Goal: Use online tool/utility: Utilize a website feature to perform a specific function

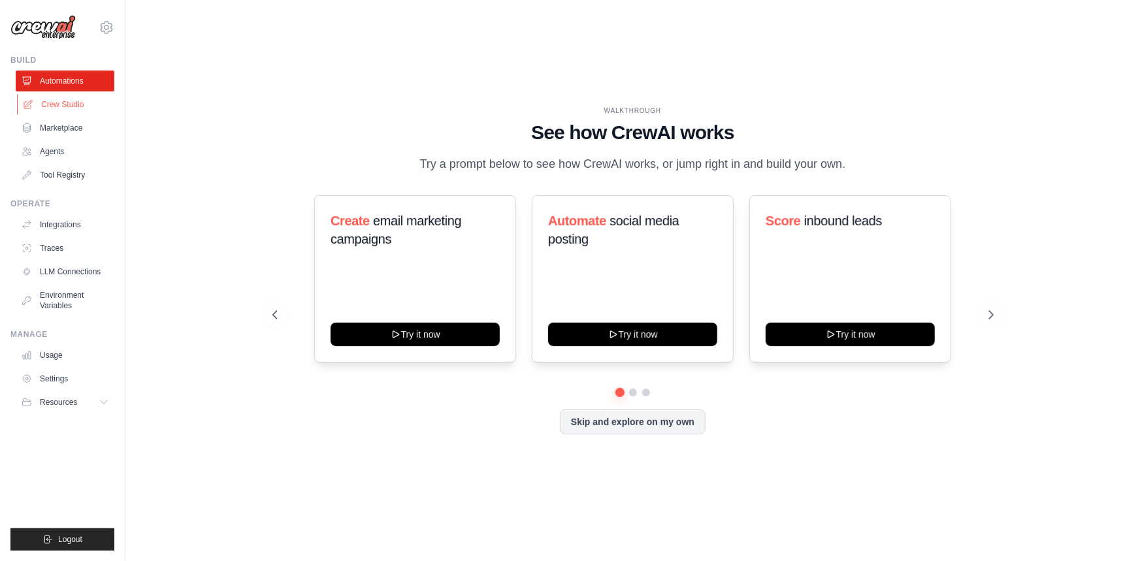
click at [46, 102] on link "Crew Studio" at bounding box center [66, 104] width 99 height 21
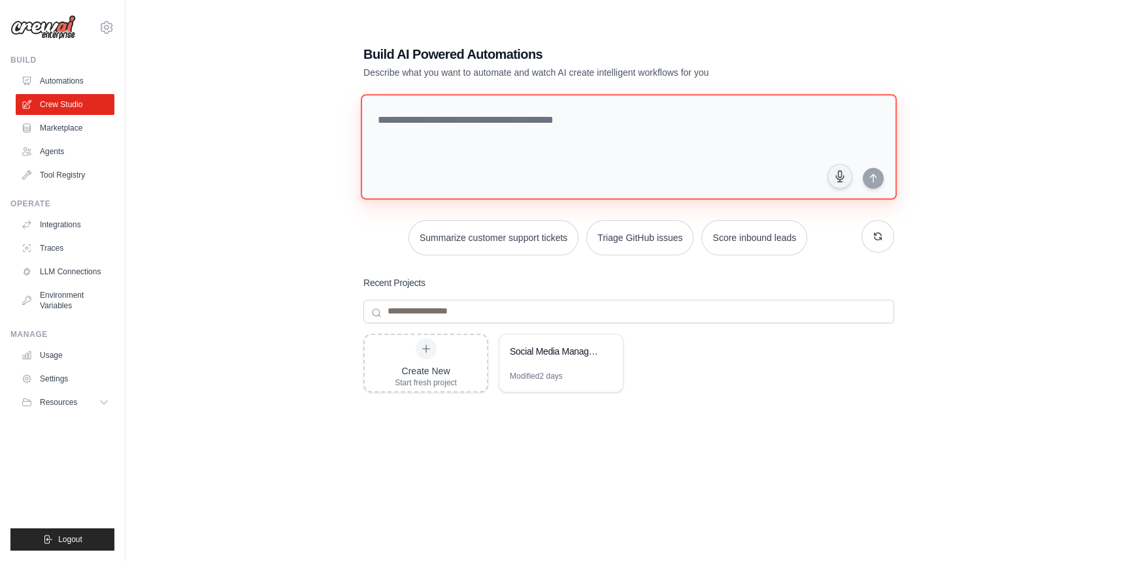
click at [611, 128] on textarea at bounding box center [629, 147] width 536 height 106
paste textarea "**********"
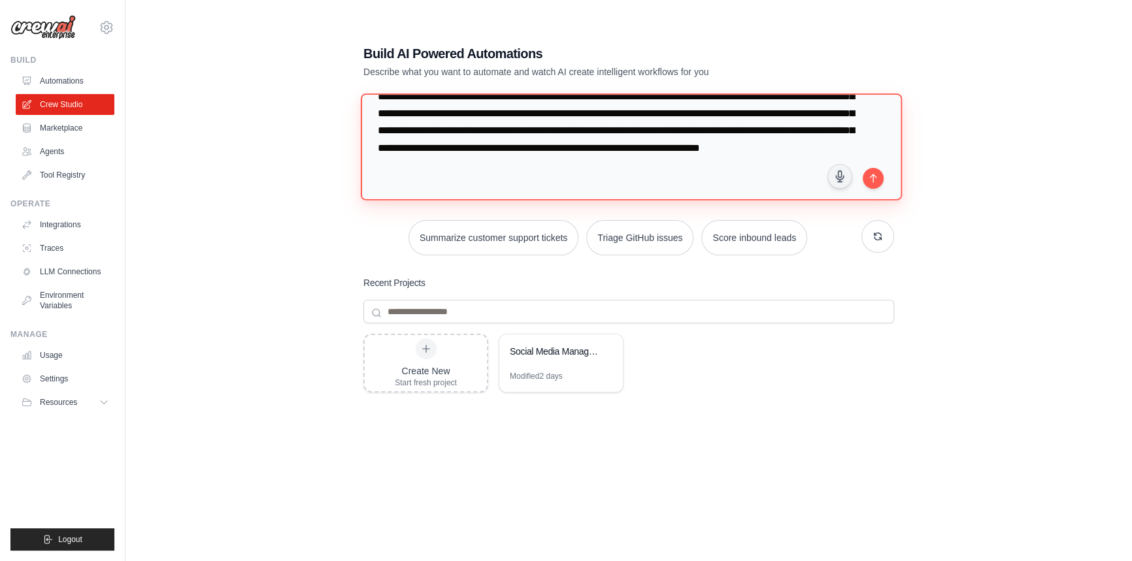
scroll to position [123, 0]
type textarea "**********"
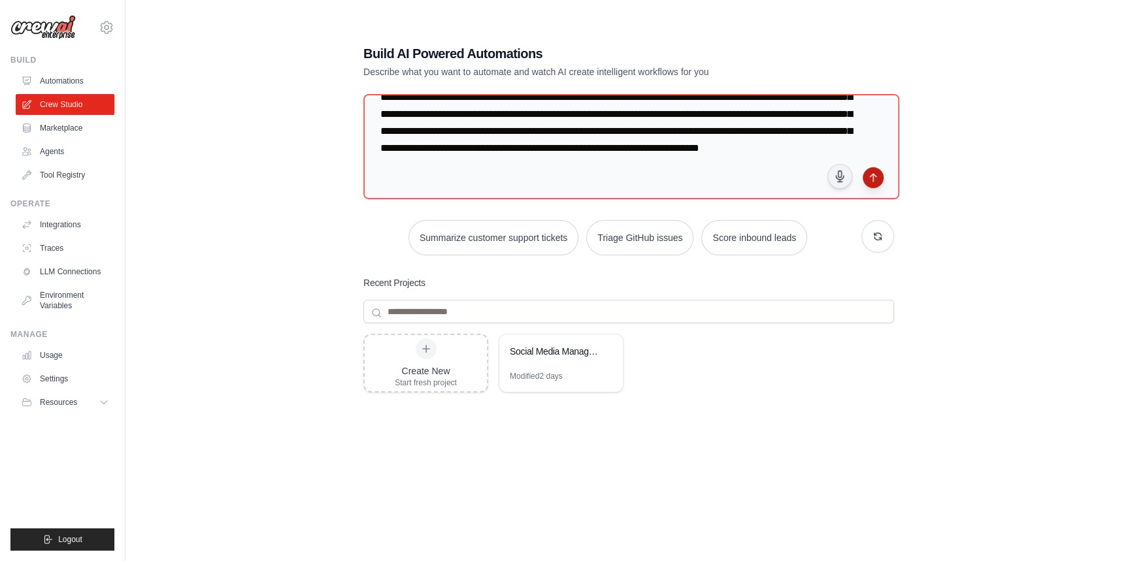
click at [872, 174] on icon "submit" at bounding box center [873, 178] width 6 height 8
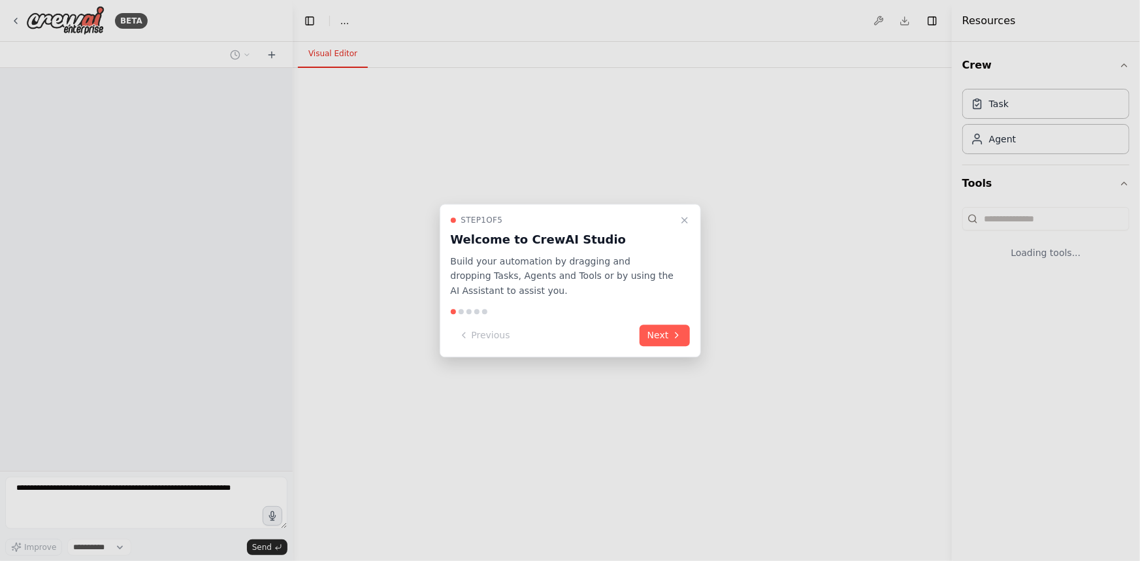
select select "****"
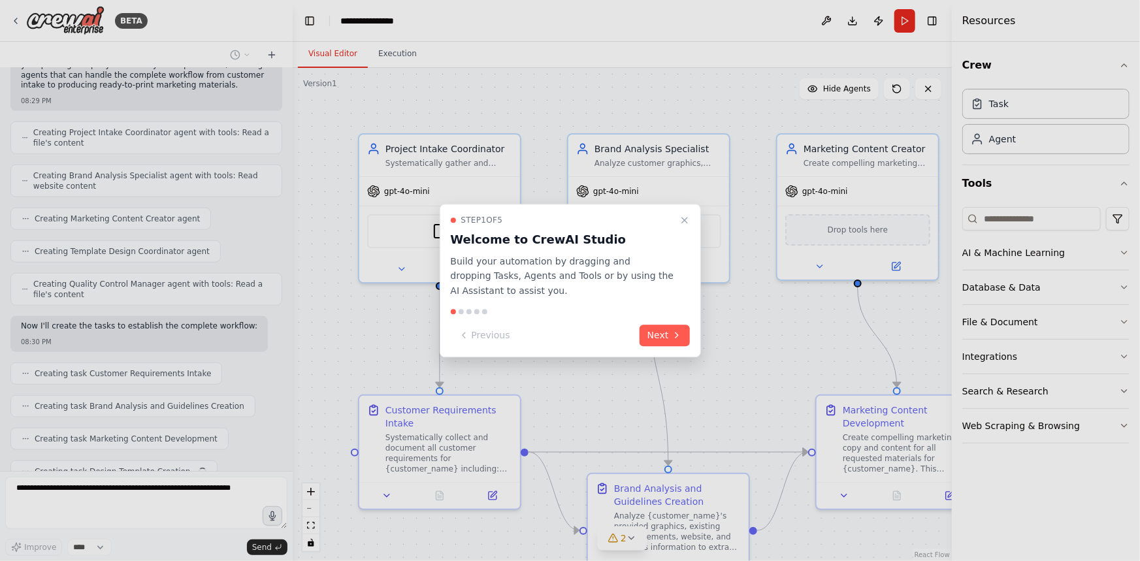
scroll to position [544, 0]
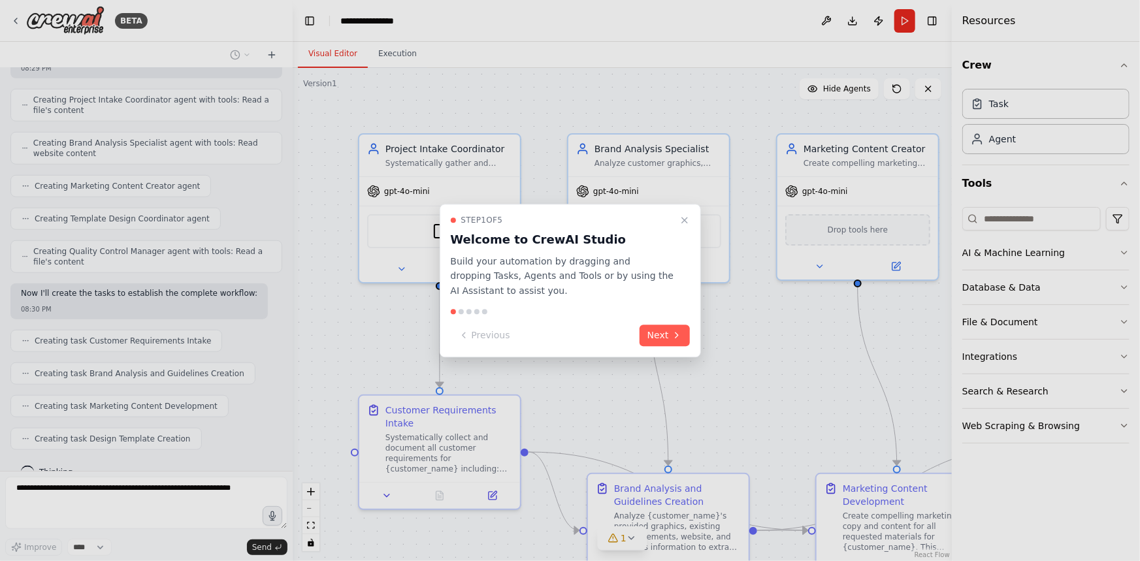
drag, startPoint x: 289, startPoint y: 420, endPoint x: 295, endPoint y: 301, distance: 119.1
click at [295, 301] on div at bounding box center [570, 280] width 1140 height 561
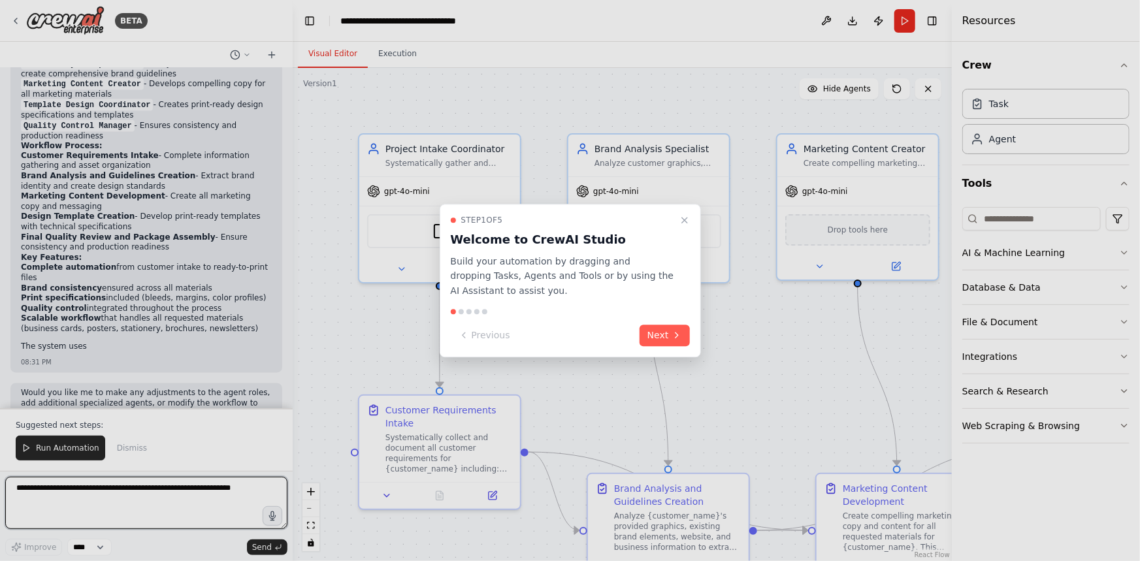
scroll to position [1181, 0]
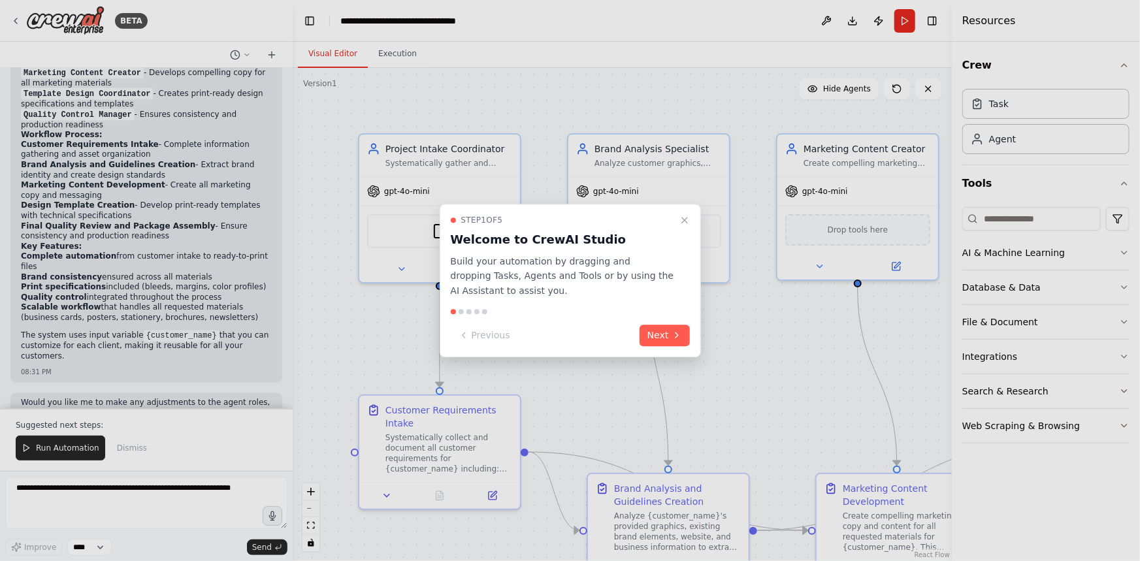
drag, startPoint x: 287, startPoint y: 336, endPoint x: 287, endPoint y: 287, distance: 49.0
click at [287, 287] on div at bounding box center [570, 280] width 1140 height 561
click at [287, 286] on div at bounding box center [570, 280] width 1140 height 561
click at [288, 291] on div at bounding box center [570, 280] width 1140 height 561
drag, startPoint x: 287, startPoint y: 353, endPoint x: 293, endPoint y: 303, distance: 50.7
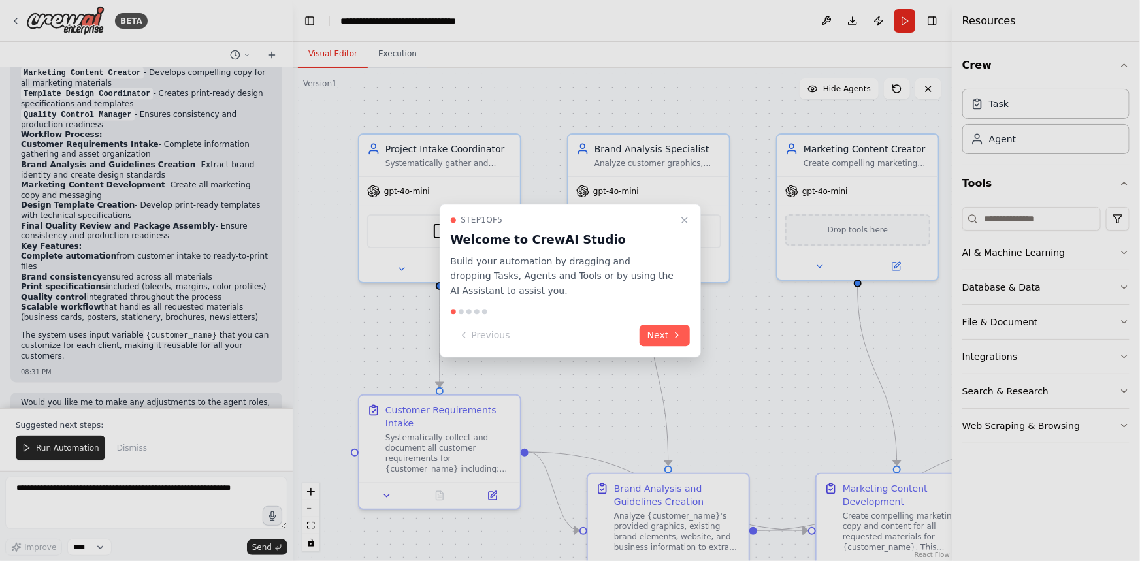
click at [293, 303] on div at bounding box center [570, 280] width 1140 height 561
click at [287, 71] on div at bounding box center [570, 280] width 1140 height 561
click at [288, 71] on div at bounding box center [570, 280] width 1140 height 561
click at [289, 91] on div at bounding box center [570, 280] width 1140 height 561
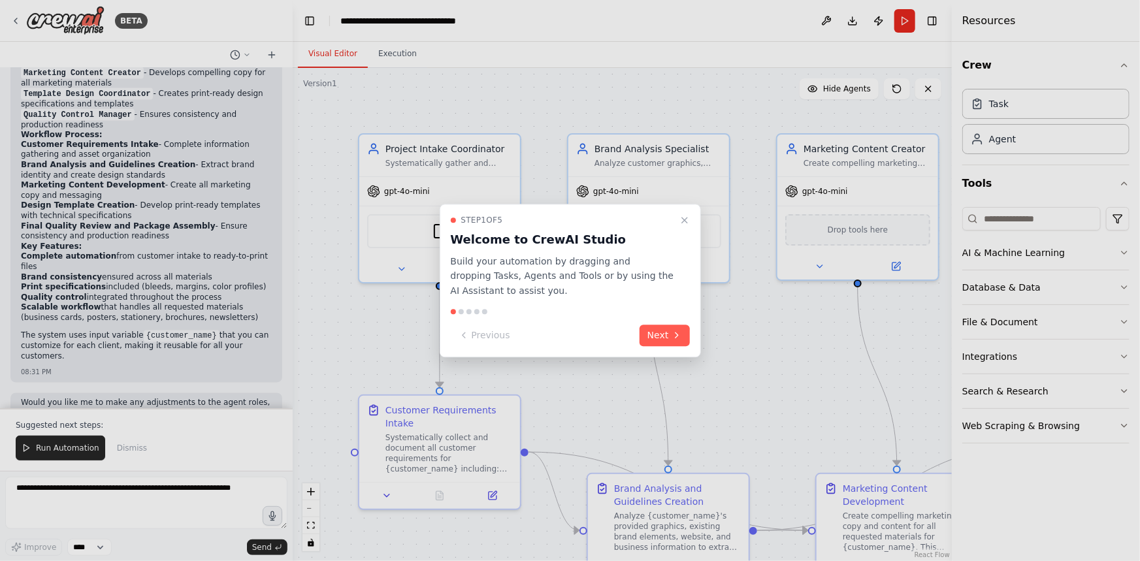
click at [293, 263] on div at bounding box center [570, 280] width 1140 height 561
drag, startPoint x: 644, startPoint y: 222, endPoint x: 650, endPoint y: 243, distance: 21.7
click at [650, 243] on div "Step 1 of 5 Welcome to CrewAI Studio Build your automation by dragging and drop…" at bounding box center [570, 257] width 239 height 84
click at [671, 329] on button "Next" at bounding box center [665, 336] width 50 height 22
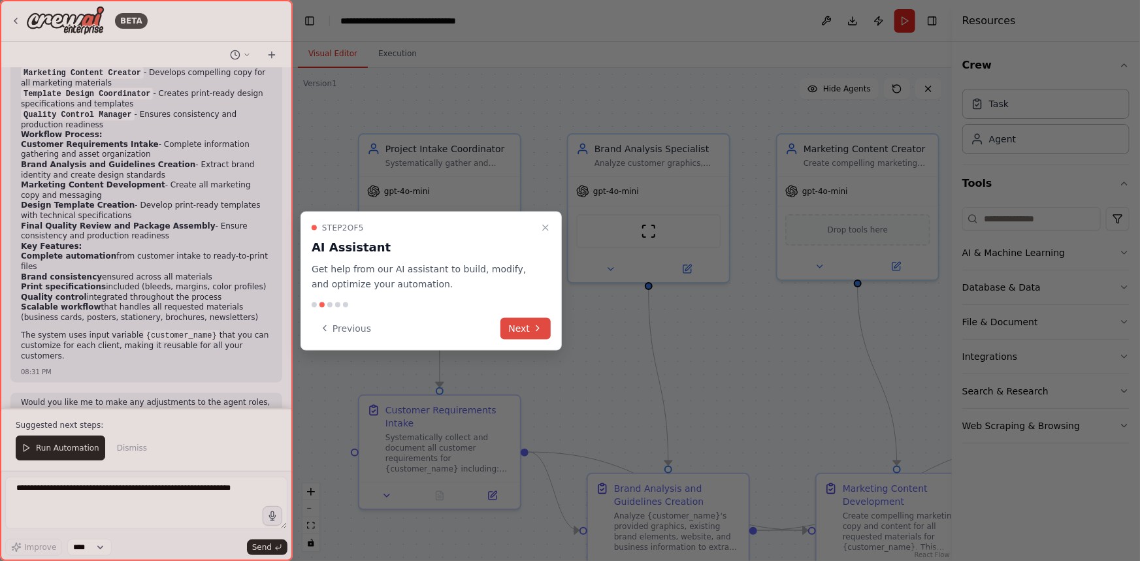
click at [523, 322] on button "Next" at bounding box center [526, 329] width 50 height 22
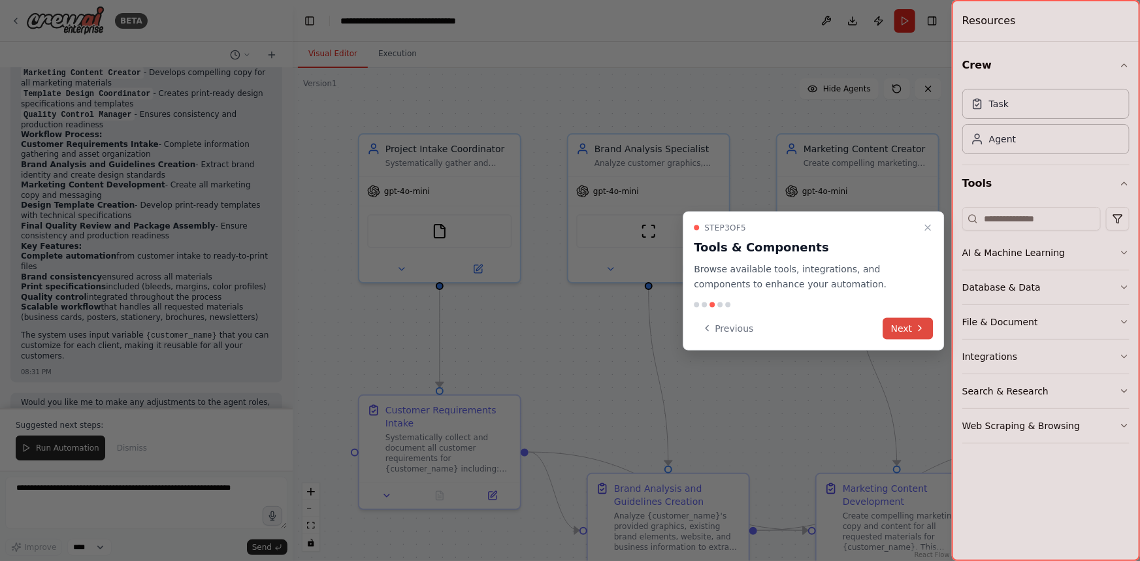
click at [896, 326] on button "Next" at bounding box center [909, 329] width 50 height 22
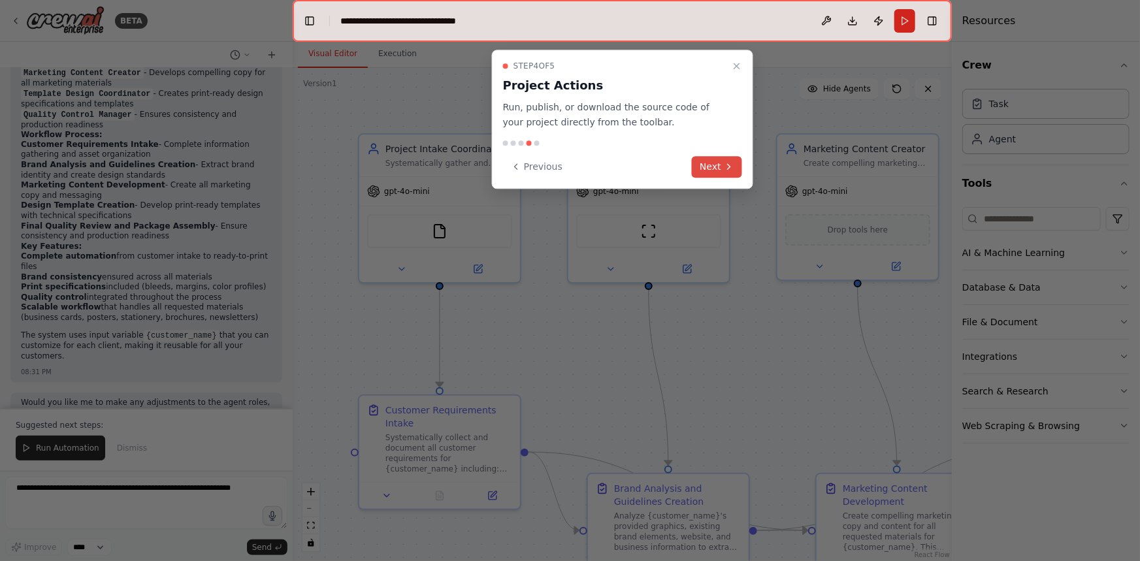
click at [712, 159] on button "Next" at bounding box center [717, 167] width 50 height 22
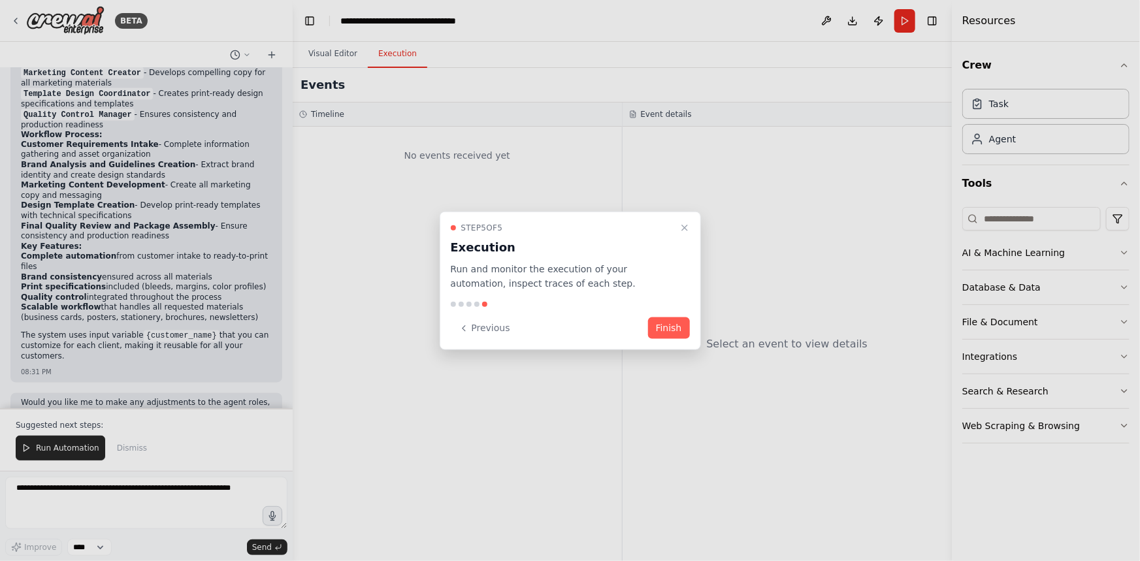
click at [675, 326] on button "Finish" at bounding box center [669, 329] width 42 height 22
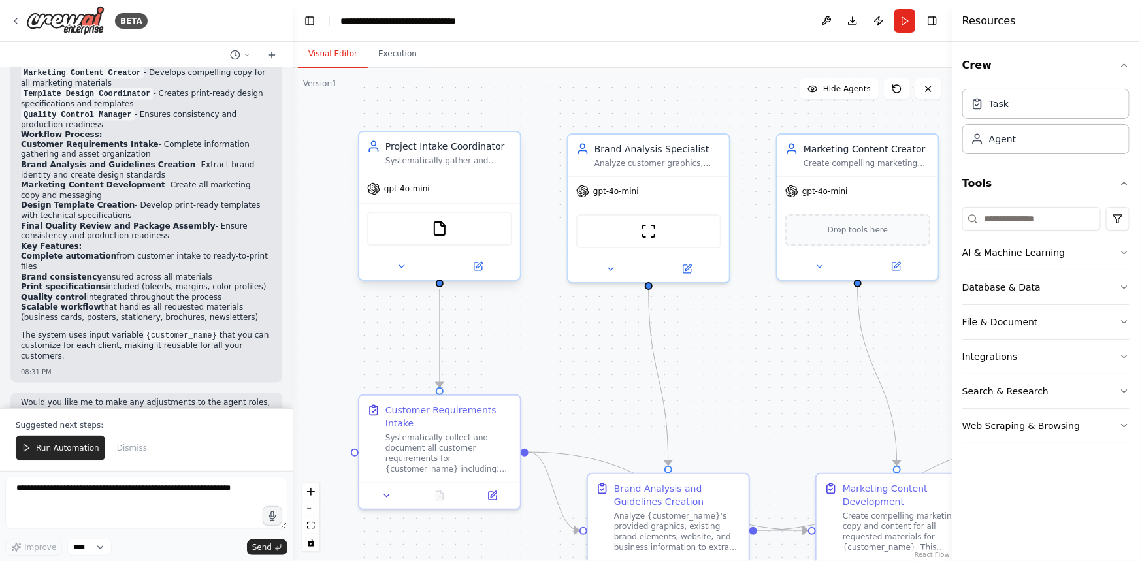
click at [430, 186] on div "gpt-4o-mini" at bounding box center [439, 188] width 161 height 29
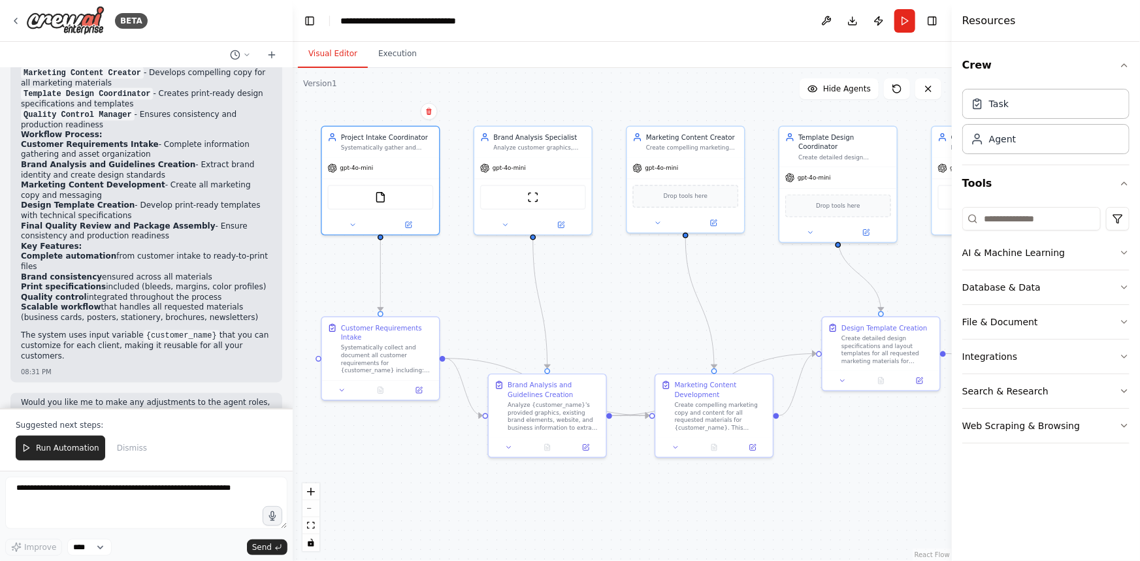
drag, startPoint x: 742, startPoint y: 292, endPoint x: 603, endPoint y: 261, distance: 142.7
click at [603, 261] on div ".deletable-edge-delete-btn { width: 20px; height: 20px; border: 0px solid #ffff…" at bounding box center [622, 314] width 659 height 493
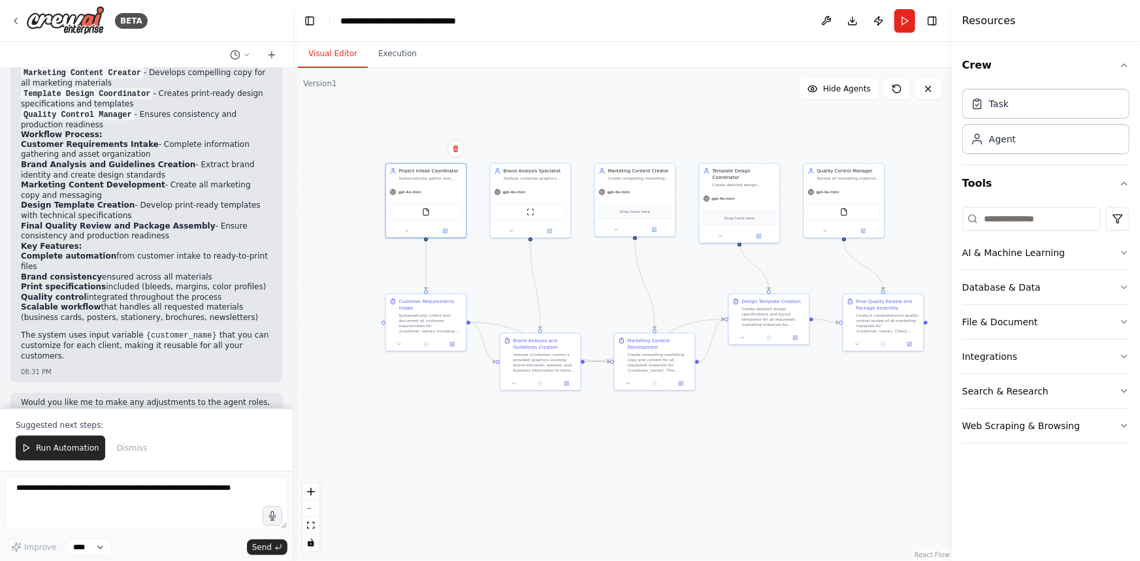
drag, startPoint x: 717, startPoint y: 265, endPoint x: 693, endPoint y: 259, distance: 24.7
click at [693, 259] on div ".deletable-edge-delete-btn { width: 20px; height: 20px; border: 0px solid #ffff…" at bounding box center [622, 314] width 659 height 493
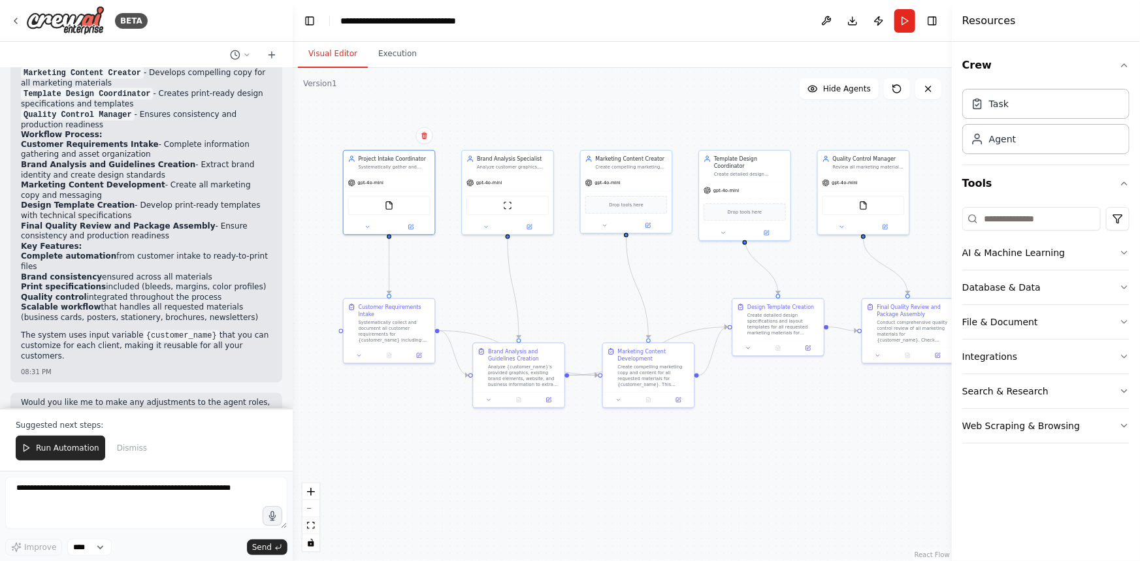
click at [723, 257] on div ".deletable-edge-delete-btn { width: 20px; height: 20px; border: 0px solid #ffff…" at bounding box center [622, 314] width 659 height 493
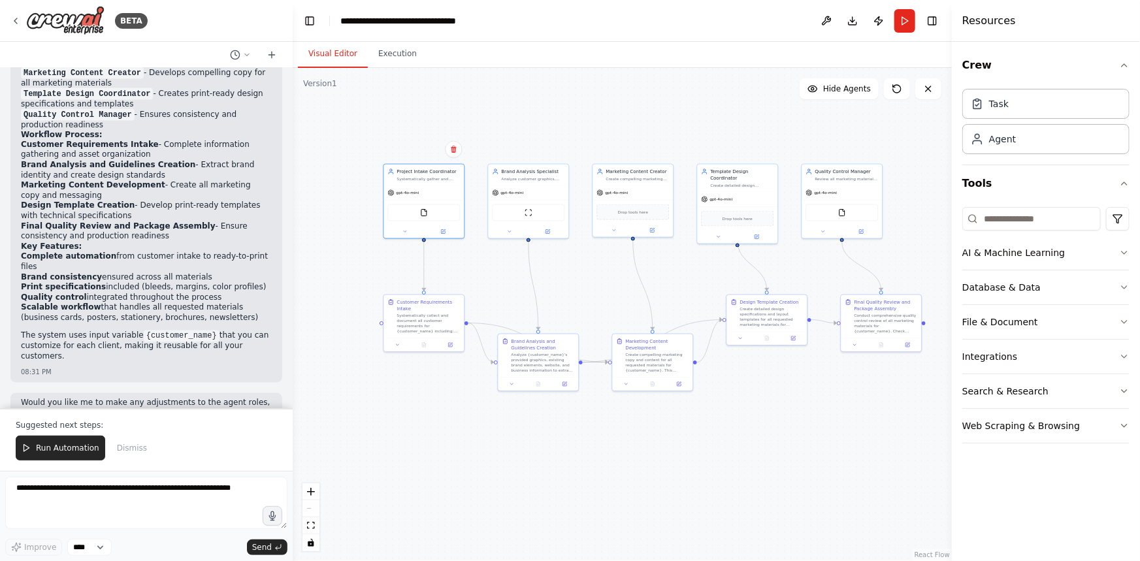
click at [167, 140] on li "Customer Requirements Intake - Complete information gathering and asset organiz…" at bounding box center [146, 150] width 251 height 20
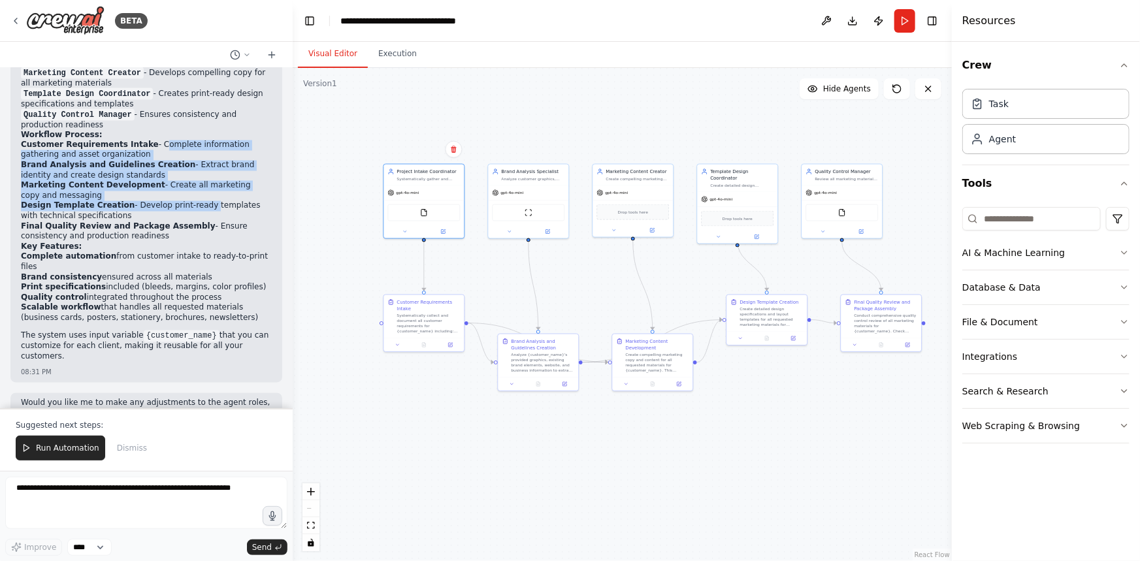
drag, startPoint x: 168, startPoint y: 111, endPoint x: 174, endPoint y: 180, distance: 69.6
click at [174, 180] on ol "Customer Requirements Intake - Complete information gathering and asset organiz…" at bounding box center [146, 191] width 251 height 102
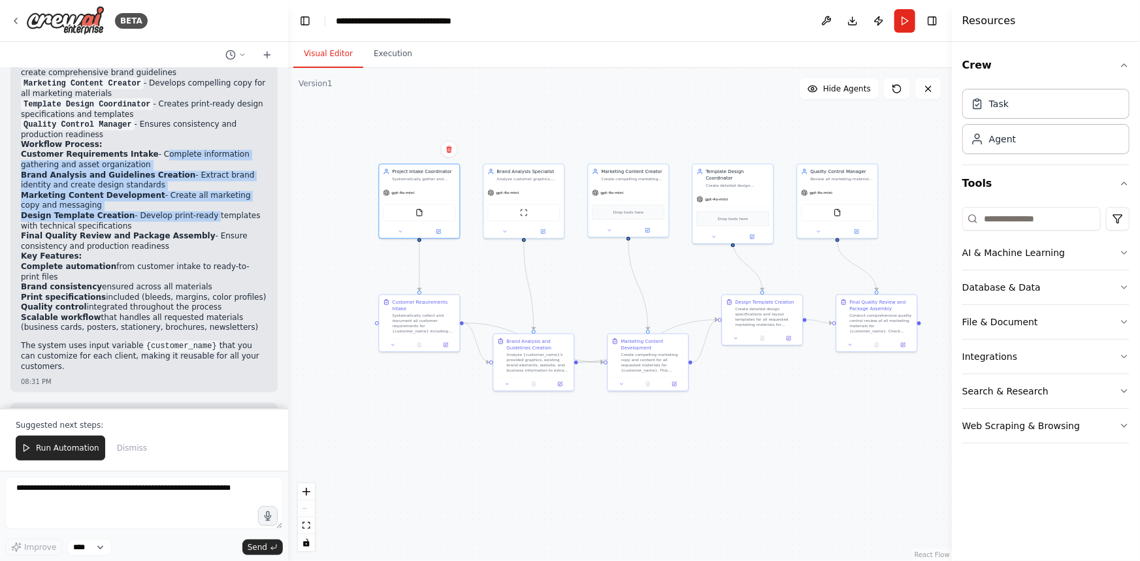
scroll to position [1191, 0]
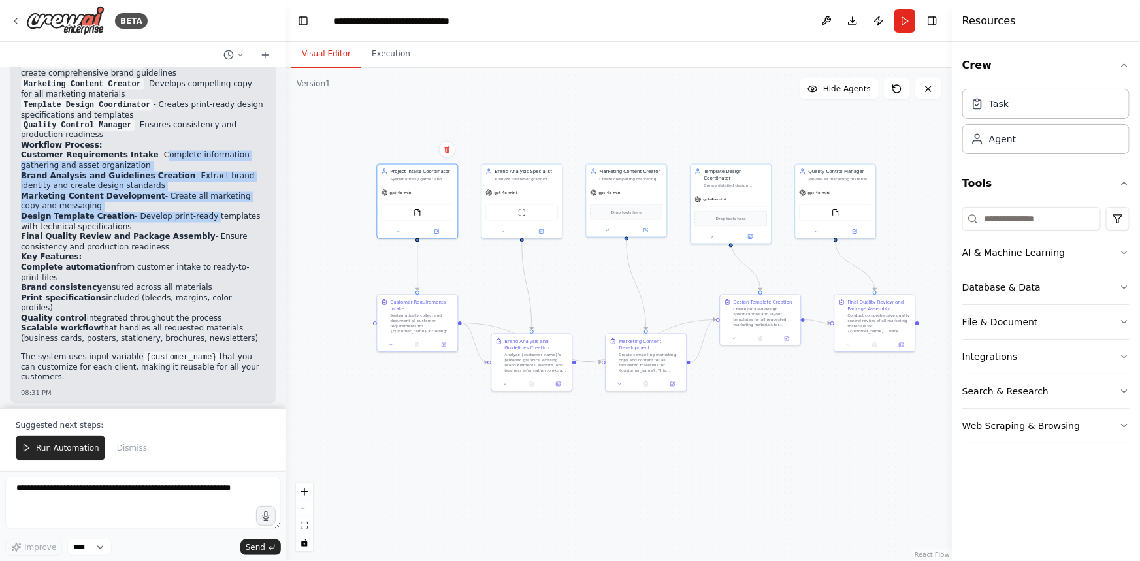
drag, startPoint x: 287, startPoint y: 340, endPoint x: 286, endPoint y: 310, distance: 29.4
click at [286, 310] on div "BETA You are a small printing company. Your goal is to provide turnkey marketin…" at bounding box center [570, 280] width 1140 height 561
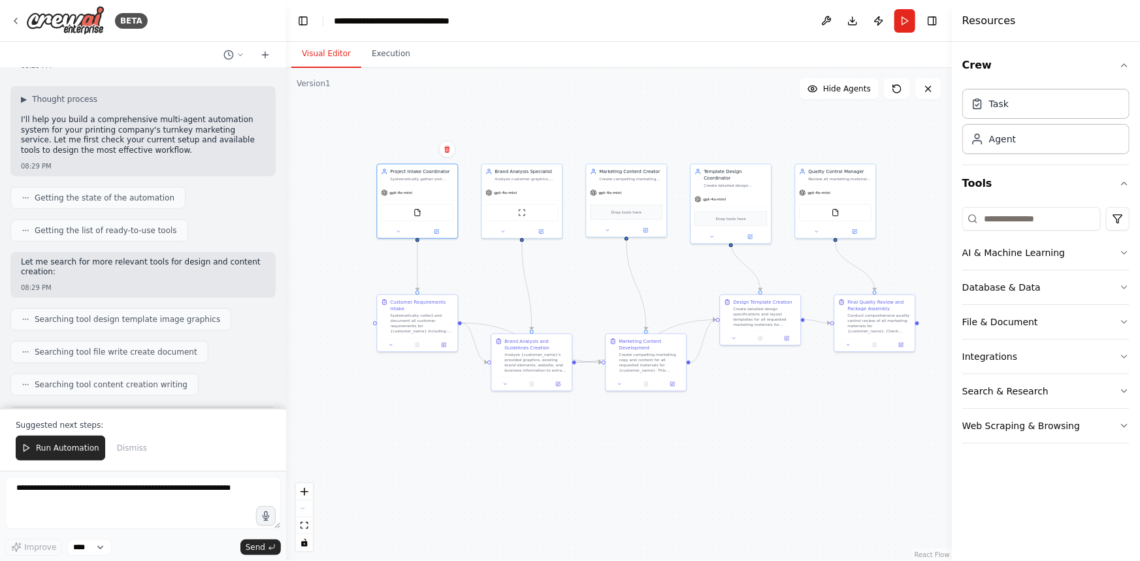
scroll to position [153, 0]
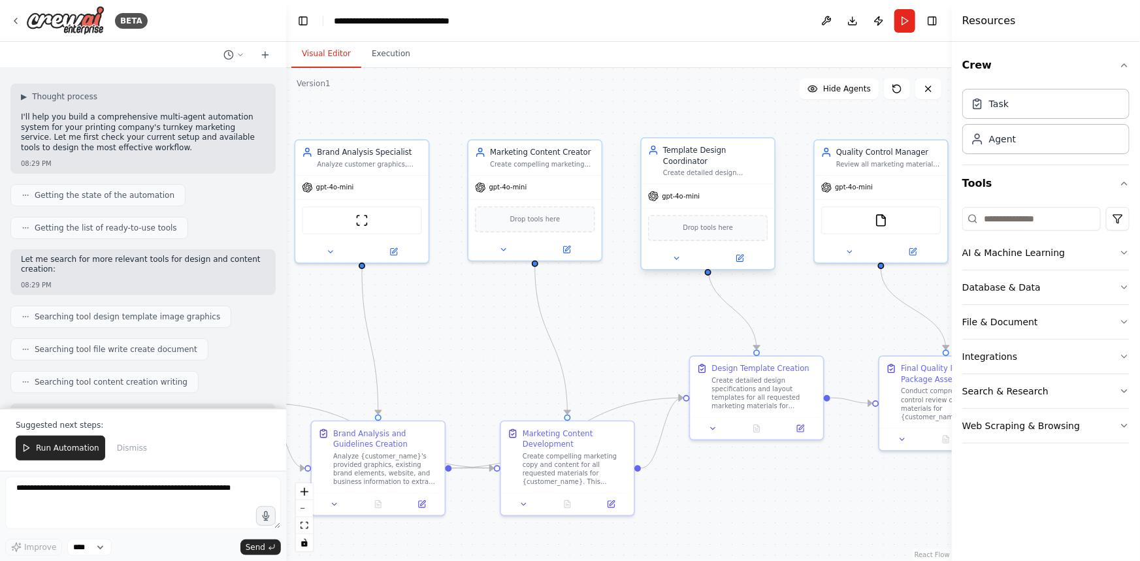
click at [737, 168] on div "Template Design Coordinator Create detailed design specifications and templates…" at bounding box center [708, 162] width 133 height 46
click at [710, 169] on div "Create detailed design specifications and templates for business cards, posters…" at bounding box center [715, 173] width 105 height 8
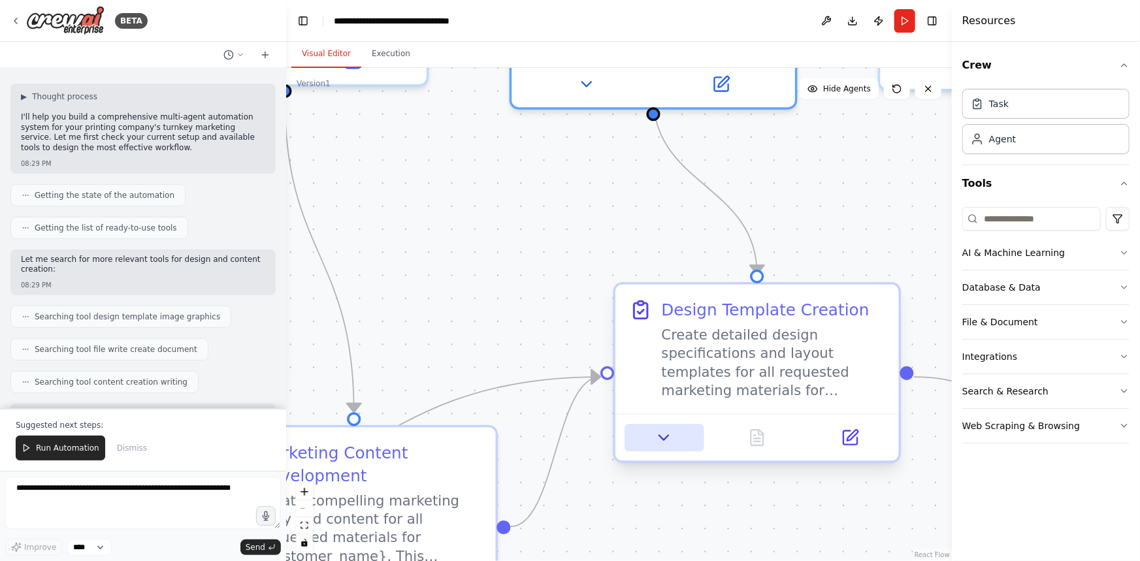
click at [662, 434] on button at bounding box center [664, 437] width 79 height 27
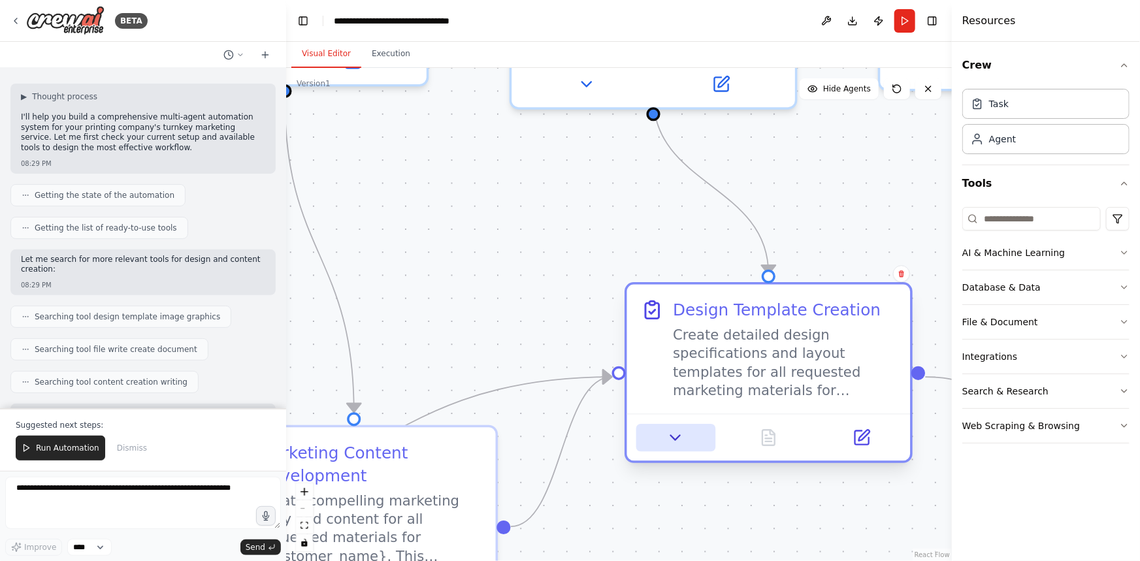
click at [673, 437] on icon at bounding box center [675, 438] width 9 height 5
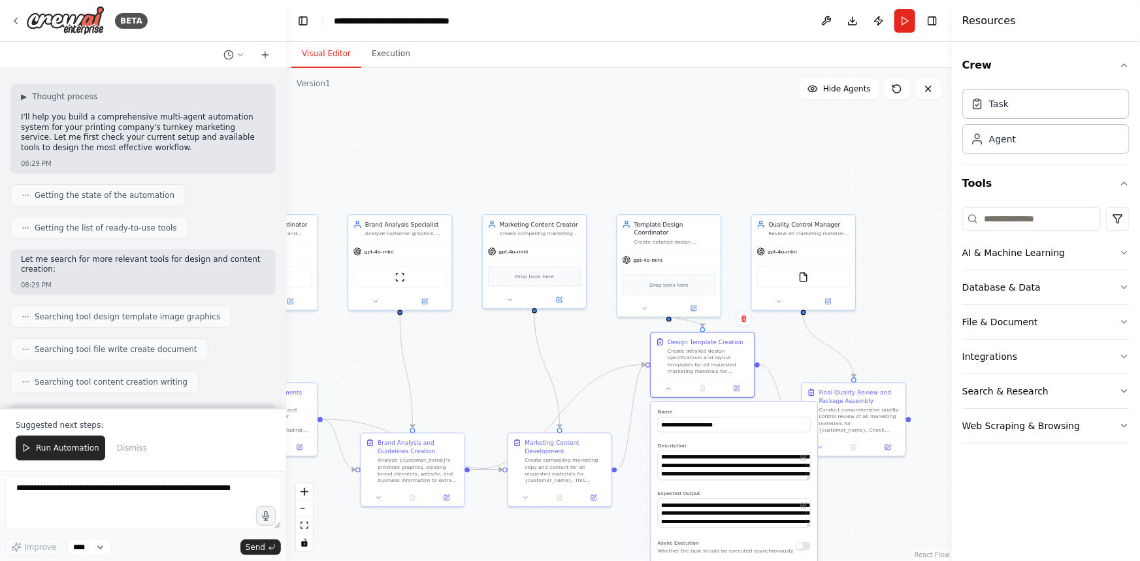
drag, startPoint x: 698, startPoint y: 490, endPoint x: 691, endPoint y: 438, distance: 52.7
click at [691, 438] on div "**********" at bounding box center [734, 540] width 167 height 274
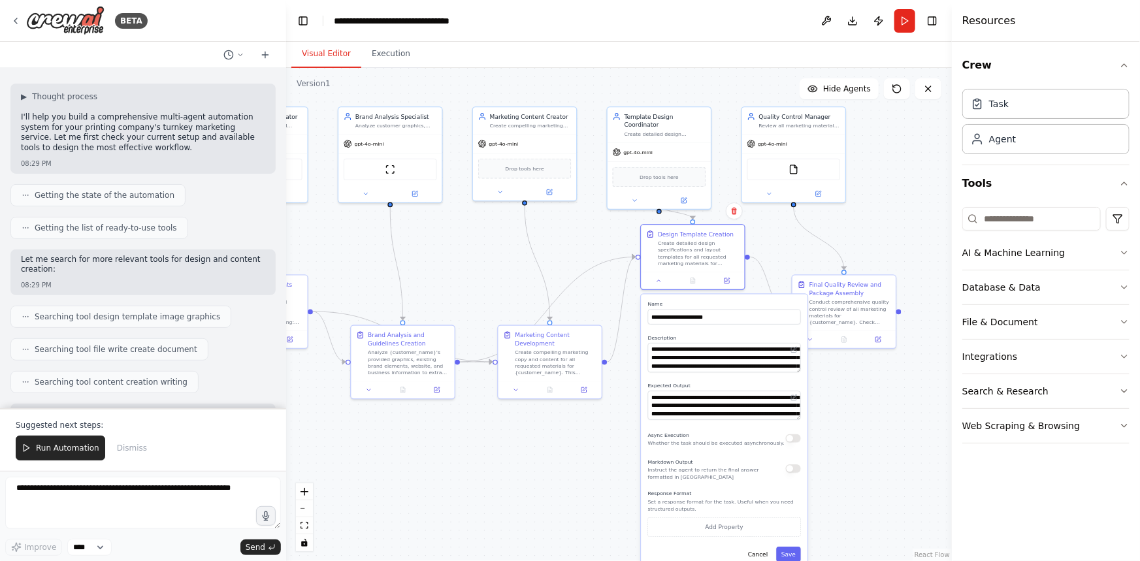
drag, startPoint x: 701, startPoint y: 188, endPoint x: 689, endPoint y: 77, distance: 111.1
click at [690, 78] on div ".deletable-edge-delete-btn { width: 20px; height: 20px; border: 0px solid #ffff…" at bounding box center [619, 314] width 666 height 493
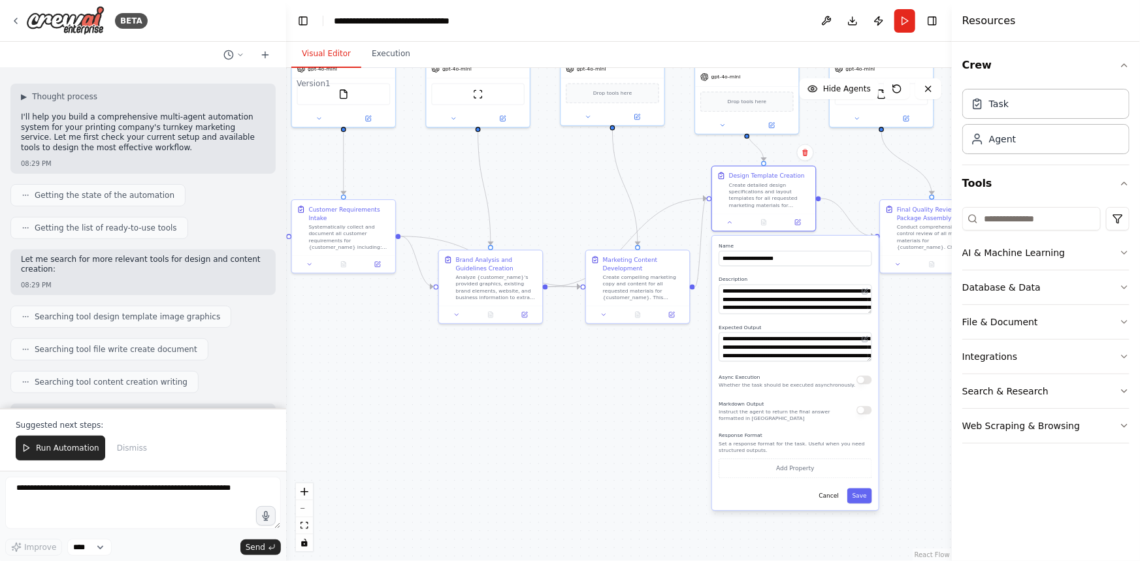
drag, startPoint x: 863, startPoint y: 548, endPoint x: 842, endPoint y: 508, distance: 45.3
click at [842, 508] on div "**********" at bounding box center [795, 373] width 167 height 274
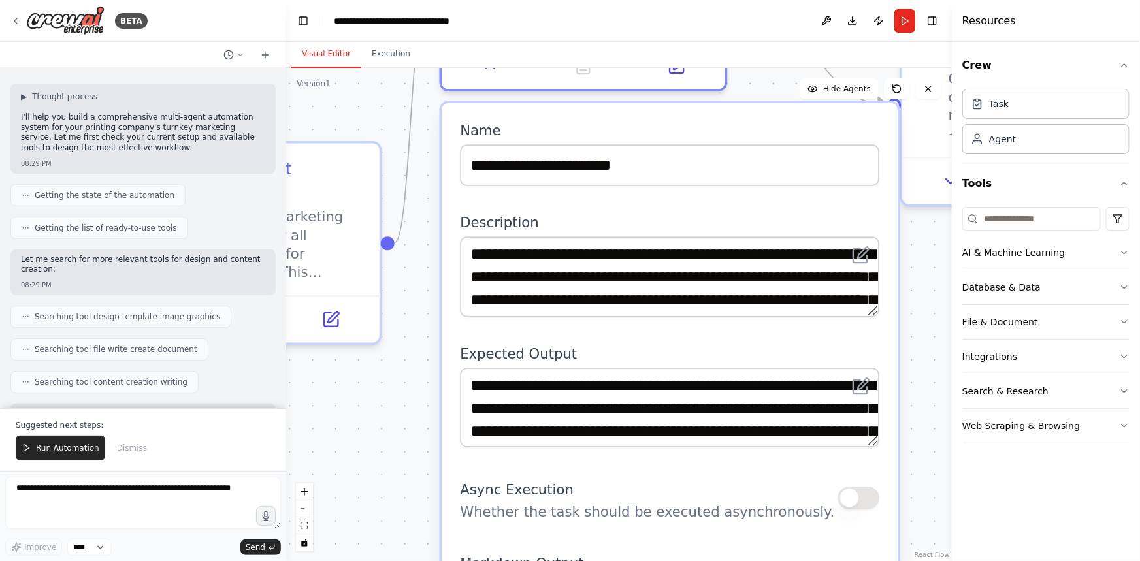
drag, startPoint x: 876, startPoint y: 315, endPoint x: 892, endPoint y: 314, distance: 15.7
click at [880, 314] on div "**********" at bounding box center [670, 277] width 420 height 80
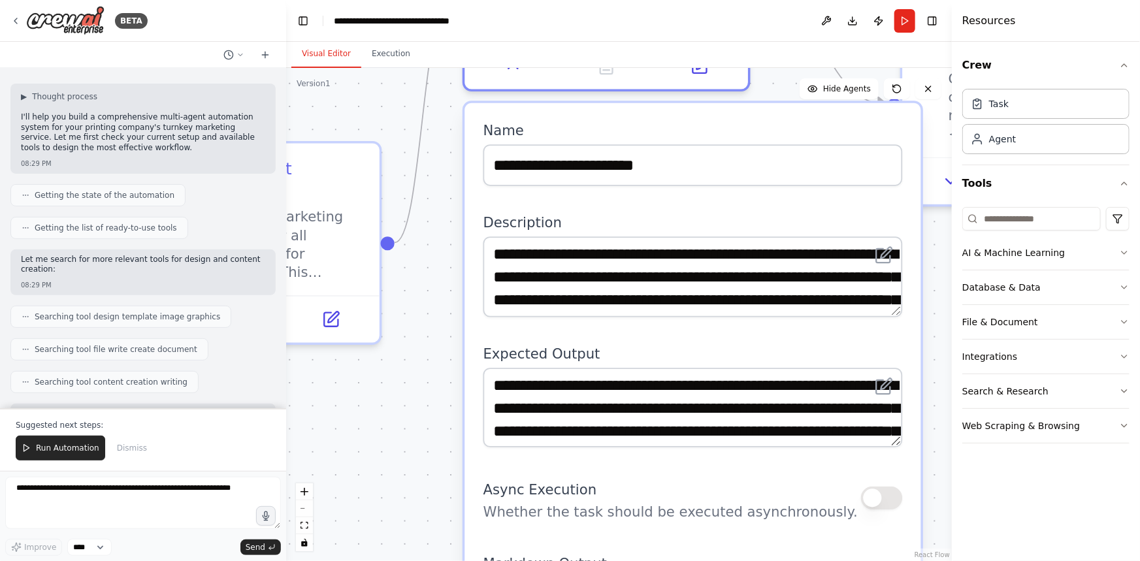
click at [899, 316] on div "**********" at bounding box center [693, 479] width 456 height 753
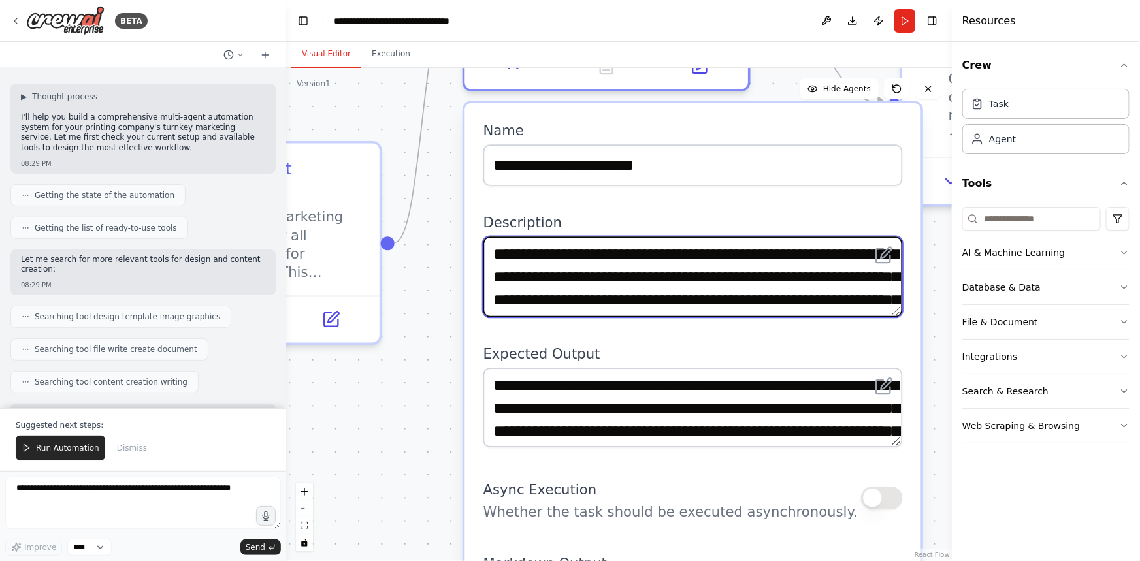
click at [878, 299] on textarea "**********" at bounding box center [694, 277] width 420 height 80
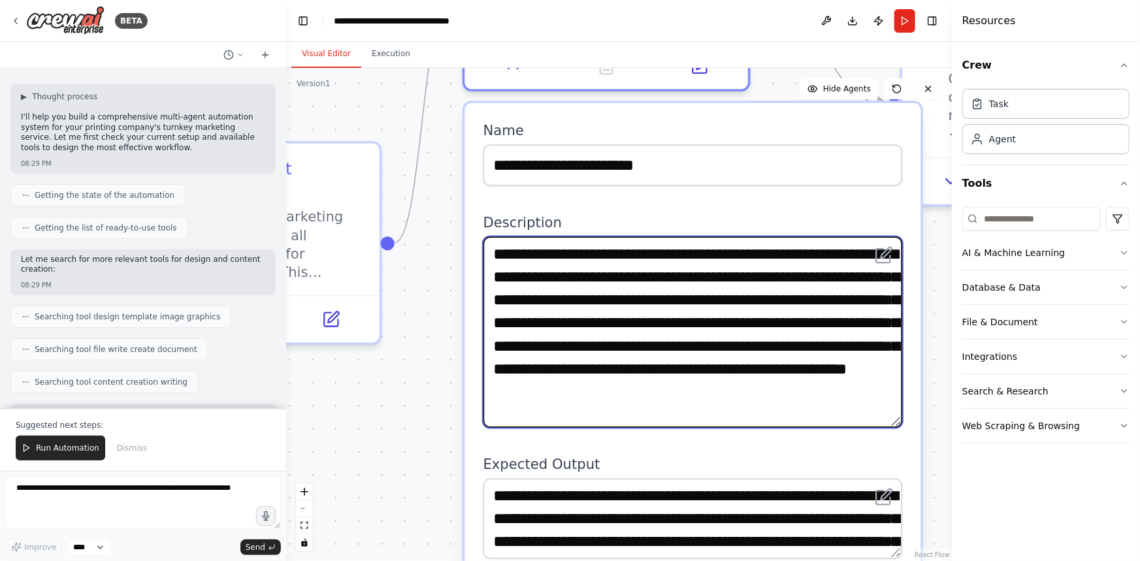
scroll to position [0, 0]
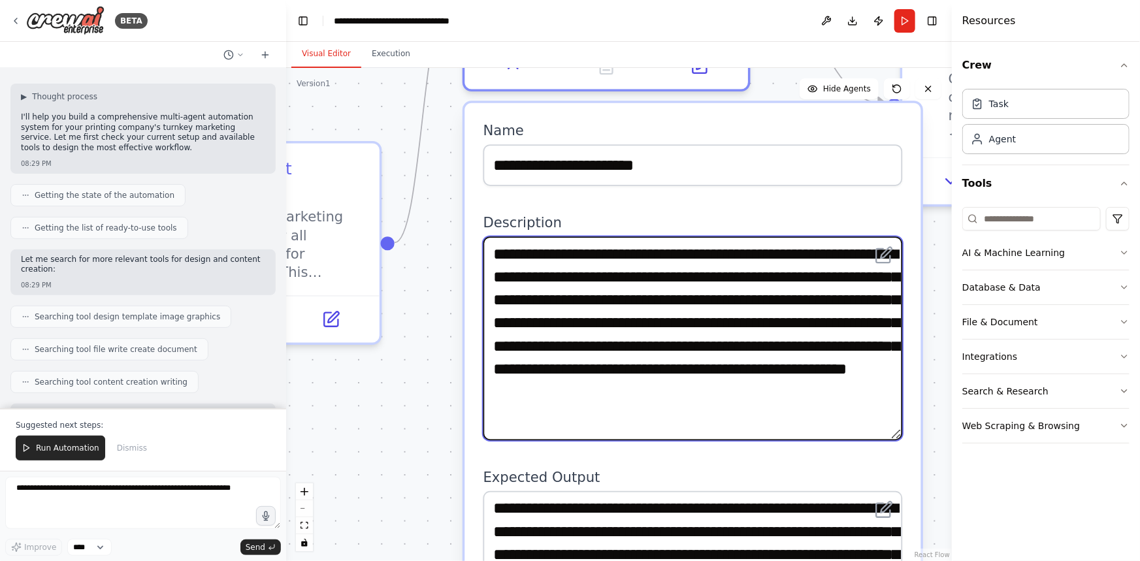
drag, startPoint x: 891, startPoint y: 303, endPoint x: 906, endPoint y: 427, distance: 125.1
click at [906, 427] on div "**********" at bounding box center [693, 541] width 456 height 876
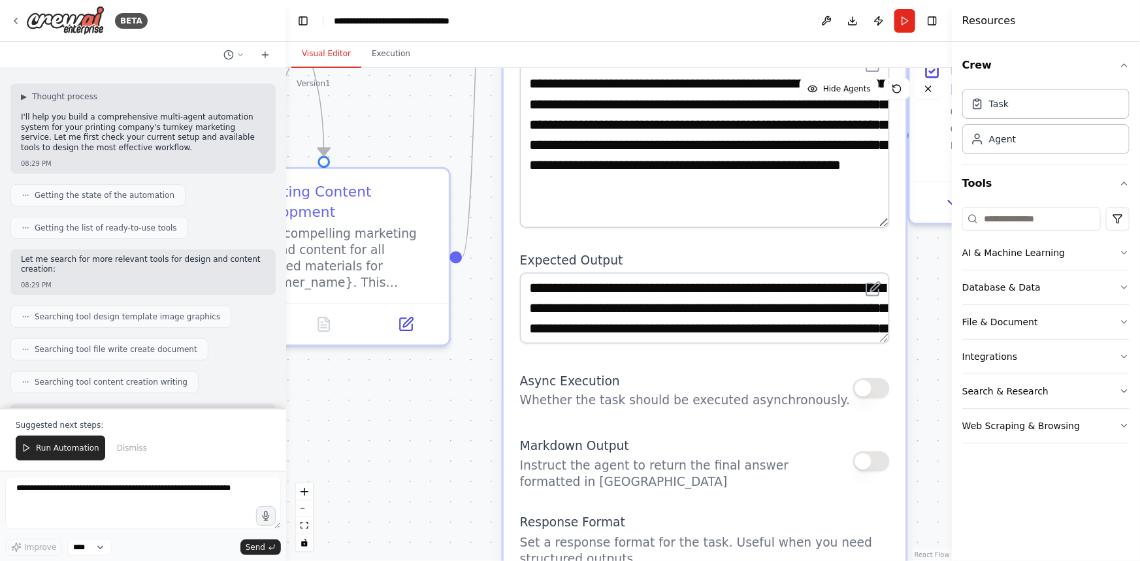
drag, startPoint x: 887, startPoint y: 453, endPoint x: 862, endPoint y: 246, distance: 208.7
click at [863, 246] on div "**********" at bounding box center [705, 317] width 403 height 772
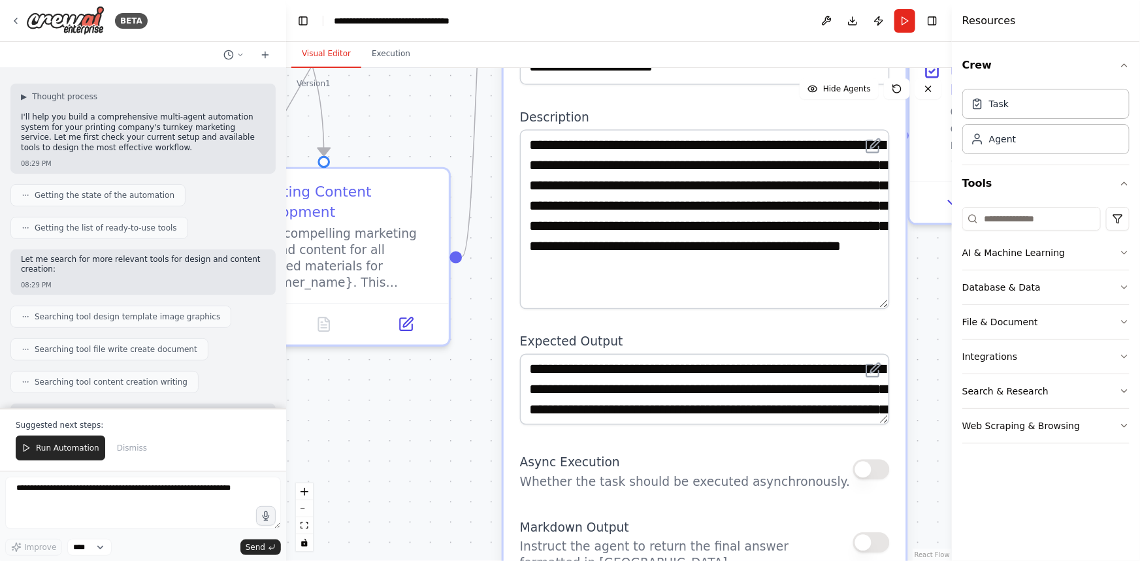
drag, startPoint x: 889, startPoint y: 342, endPoint x: 894, endPoint y: 418, distance: 75.9
click at [894, 418] on div "**********" at bounding box center [705, 398] width 403 height 772
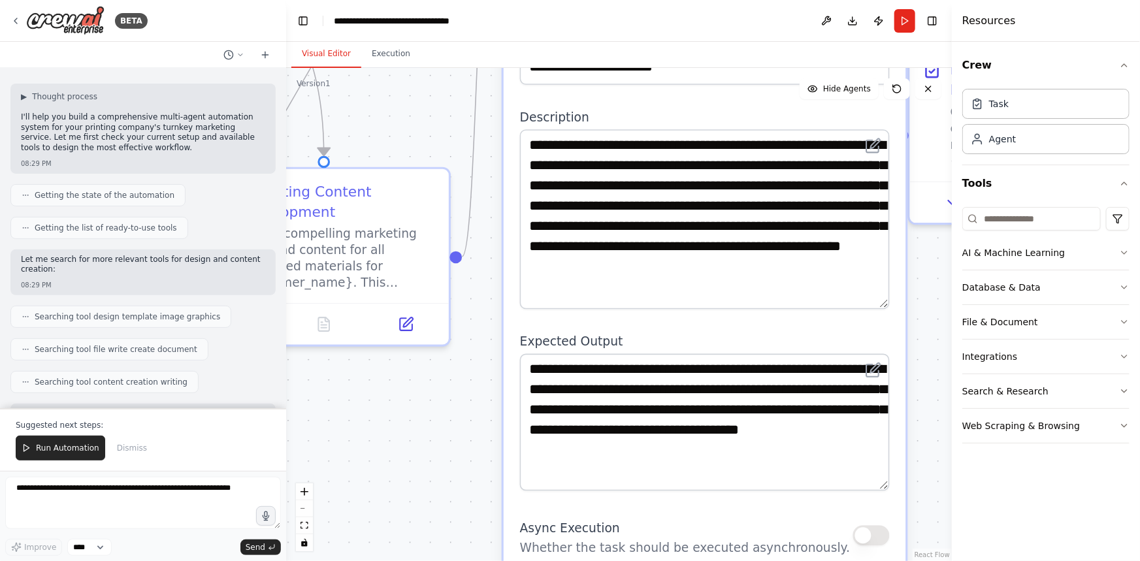
drag, startPoint x: 882, startPoint y: 417, endPoint x: 883, endPoint y: 484, distance: 66.7
click at [883, 484] on textarea "**********" at bounding box center [705, 422] width 370 height 137
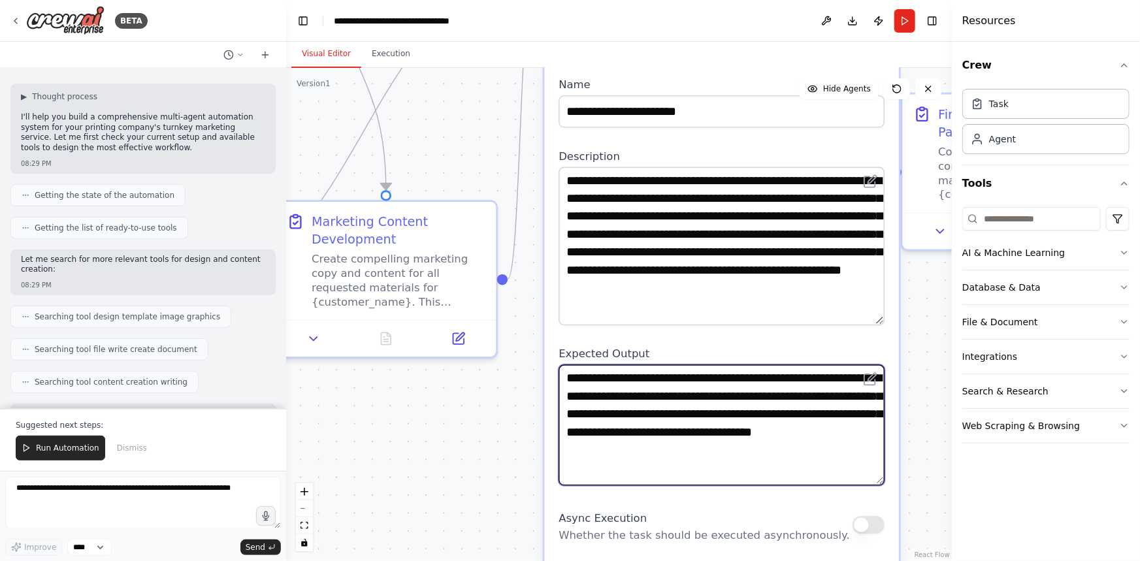
click at [840, 449] on textarea "**********" at bounding box center [722, 425] width 326 height 121
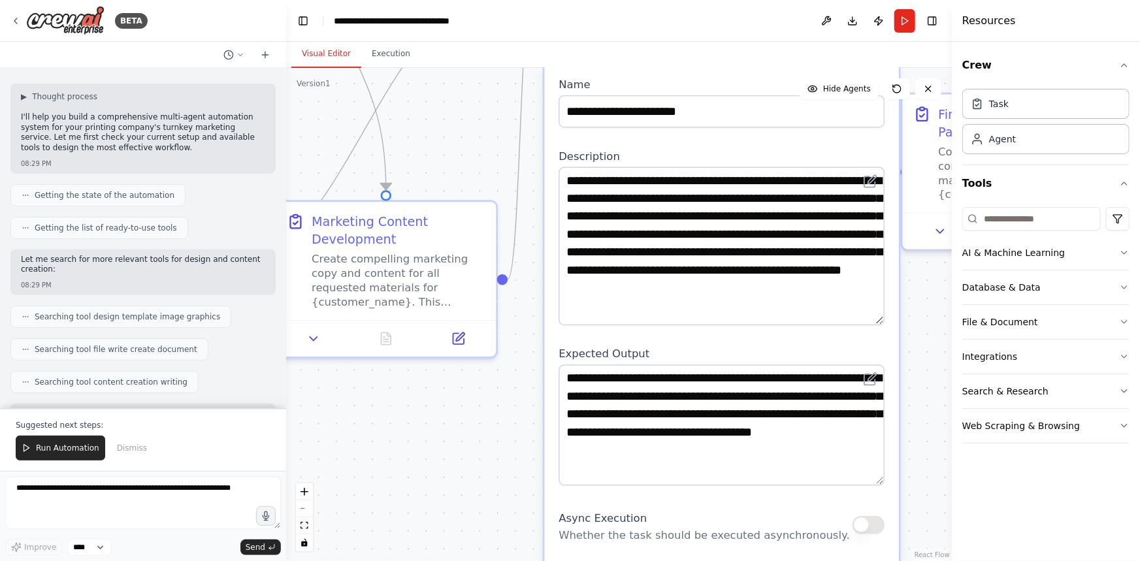
click at [915, 462] on div ".deletable-edge-delete-btn { width: 20px; height: 20px; border: 0px solid #ffff…" at bounding box center [619, 314] width 666 height 493
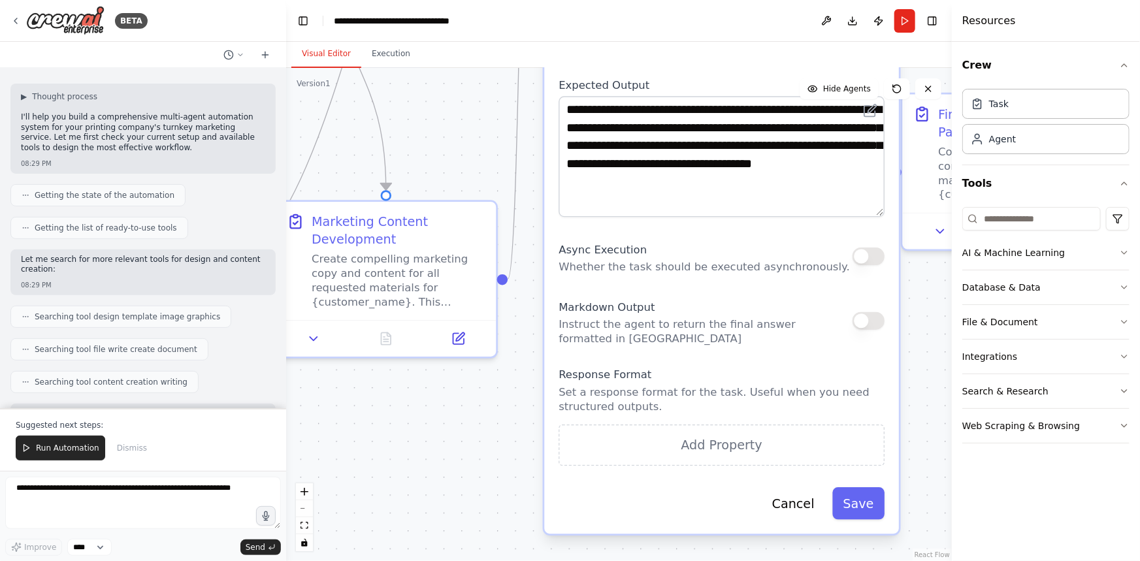
drag, startPoint x: 854, startPoint y: 497, endPoint x: 863, endPoint y: 220, distance: 277.2
click at [863, 220] on div "**********" at bounding box center [721, 165] width 355 height 740
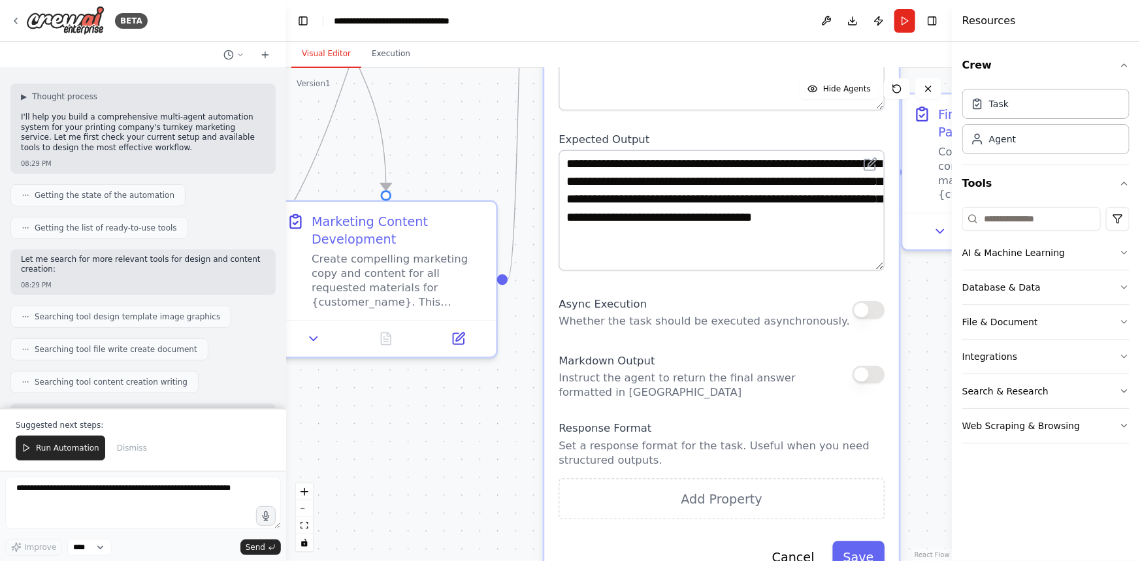
drag, startPoint x: 807, startPoint y: 241, endPoint x: 800, endPoint y: 292, distance: 51.5
click at [801, 295] on div "Async Execution Whether the task should be executed asynchronously." at bounding box center [704, 310] width 291 height 36
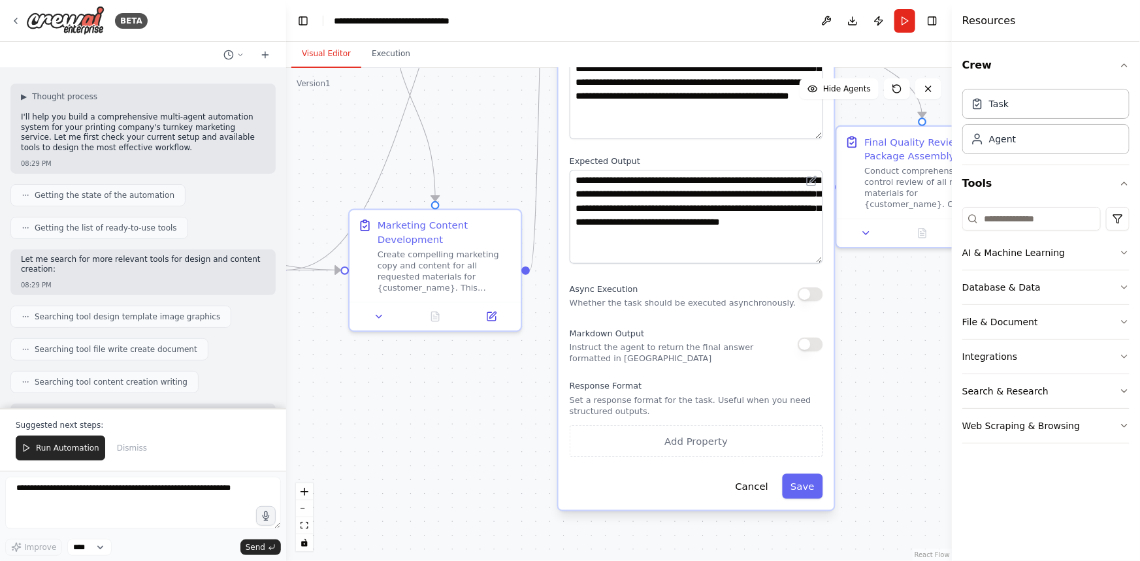
scroll to position [1191, 0]
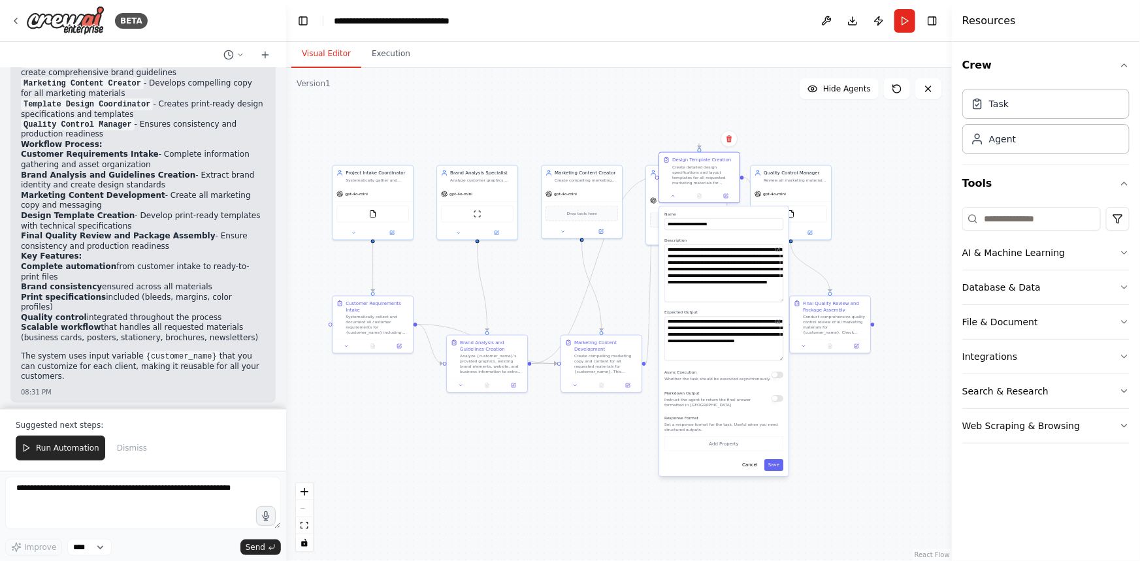
drag, startPoint x: 333, startPoint y: 167, endPoint x: 438, endPoint y: 271, distance: 147.9
click at [438, 271] on div ".deletable-edge-delete-btn { width: 20px; height: 20px; border: 0px solid #ffff…" at bounding box center [619, 314] width 666 height 493
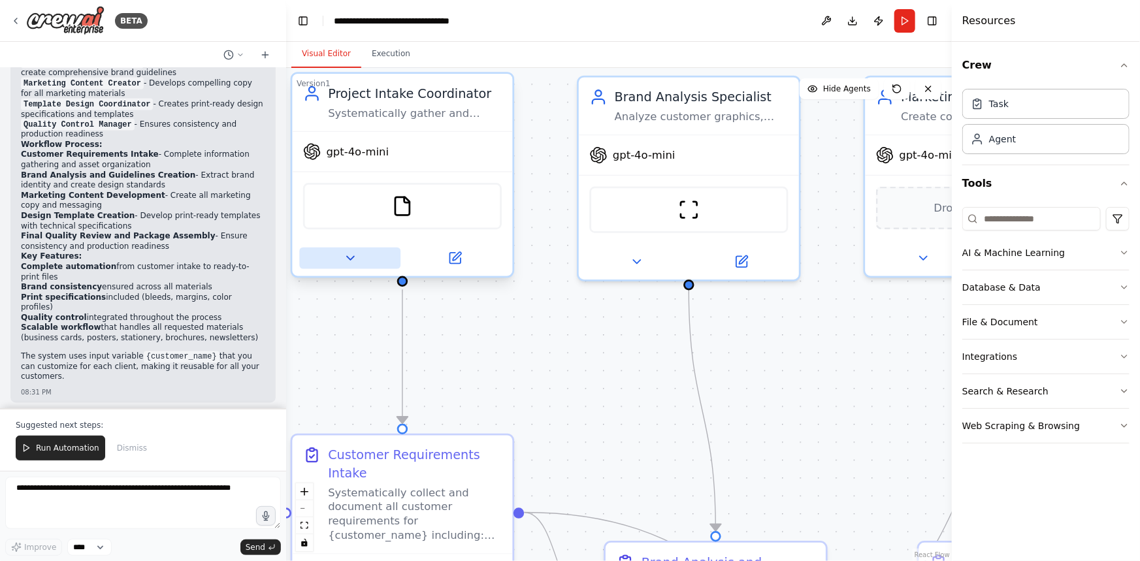
click at [350, 256] on icon at bounding box center [349, 257] width 7 height 3
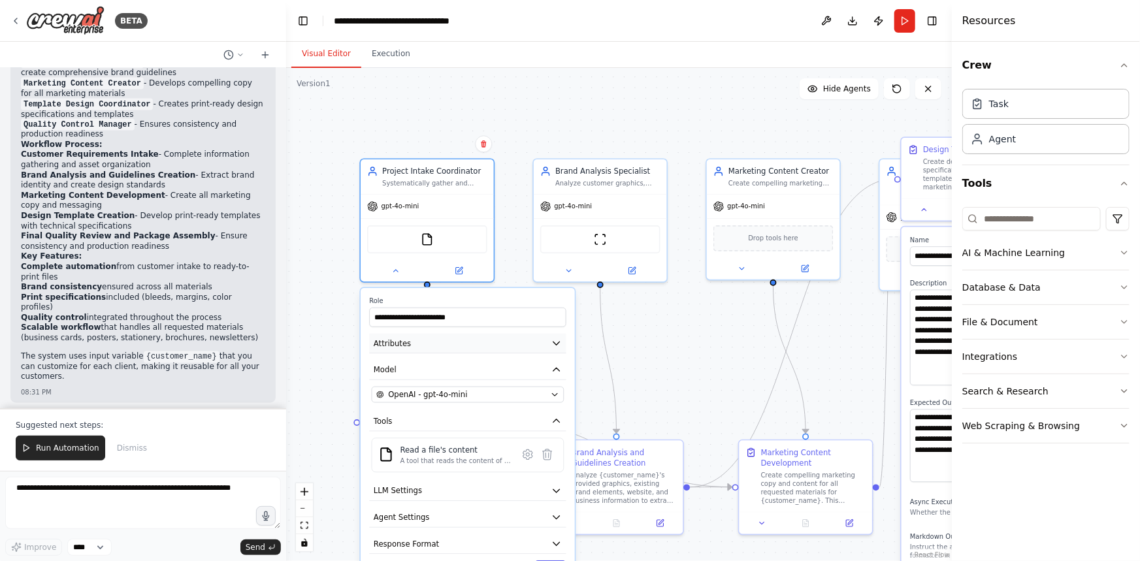
click at [557, 342] on icon "button" at bounding box center [556, 343] width 7 height 3
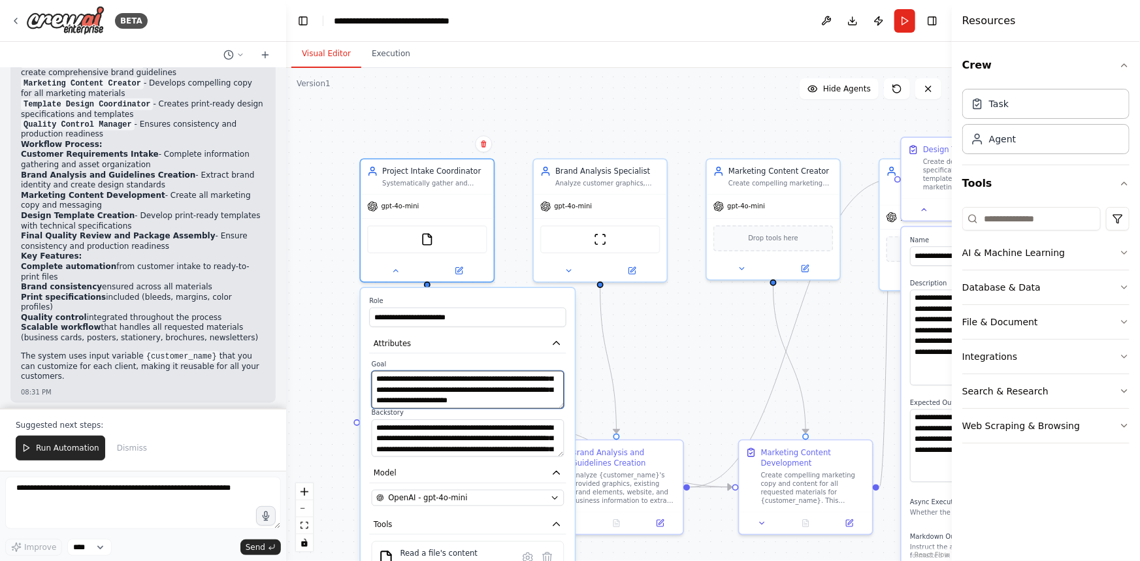
scroll to position [26, 0]
click at [561, 399] on textarea "**********" at bounding box center [468, 390] width 193 height 38
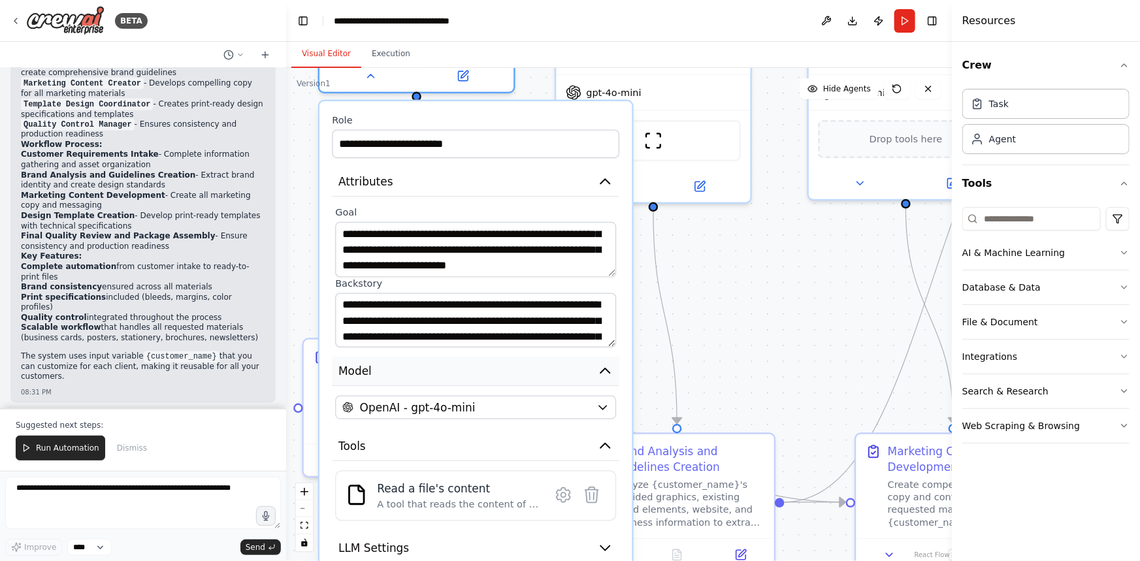
drag, startPoint x: 468, startPoint y: 486, endPoint x: 476, endPoint y: 371, distance: 115.3
click at [476, 371] on button "Model" at bounding box center [476, 371] width 288 height 29
click at [605, 406] on icon "button" at bounding box center [602, 408] width 7 height 4
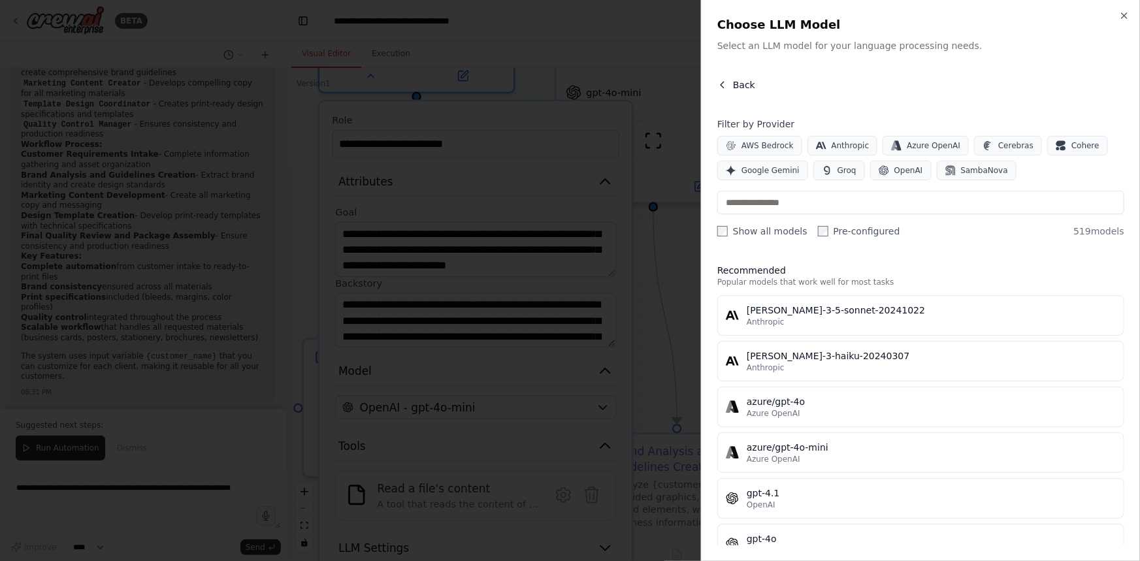
click at [733, 85] on span "Back" at bounding box center [744, 84] width 22 height 13
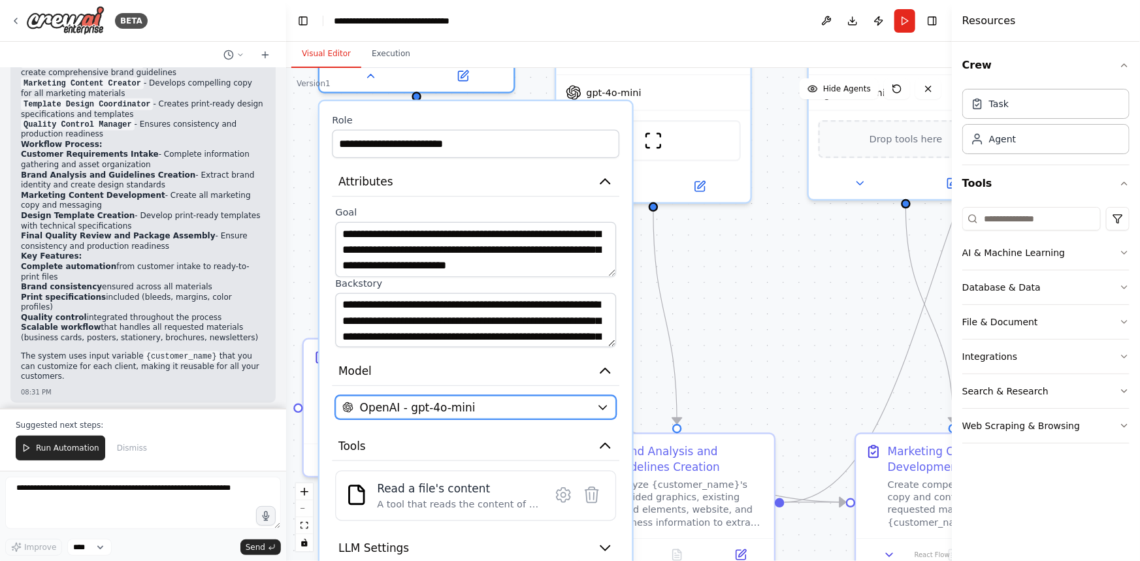
click at [601, 403] on icon "button" at bounding box center [603, 408] width 12 height 12
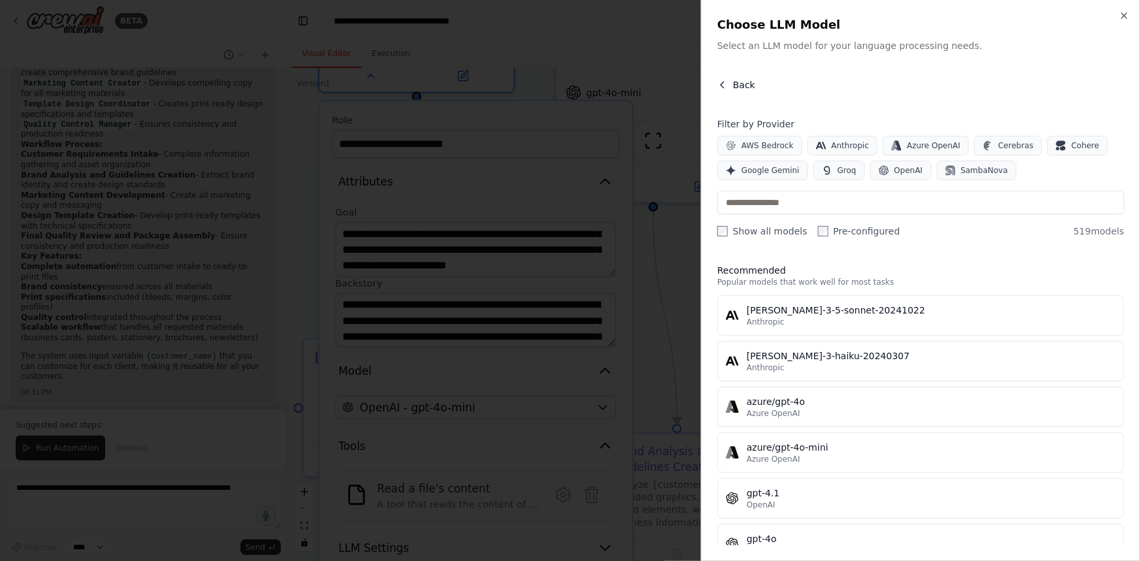
click at [740, 78] on span "Back" at bounding box center [744, 84] width 22 height 13
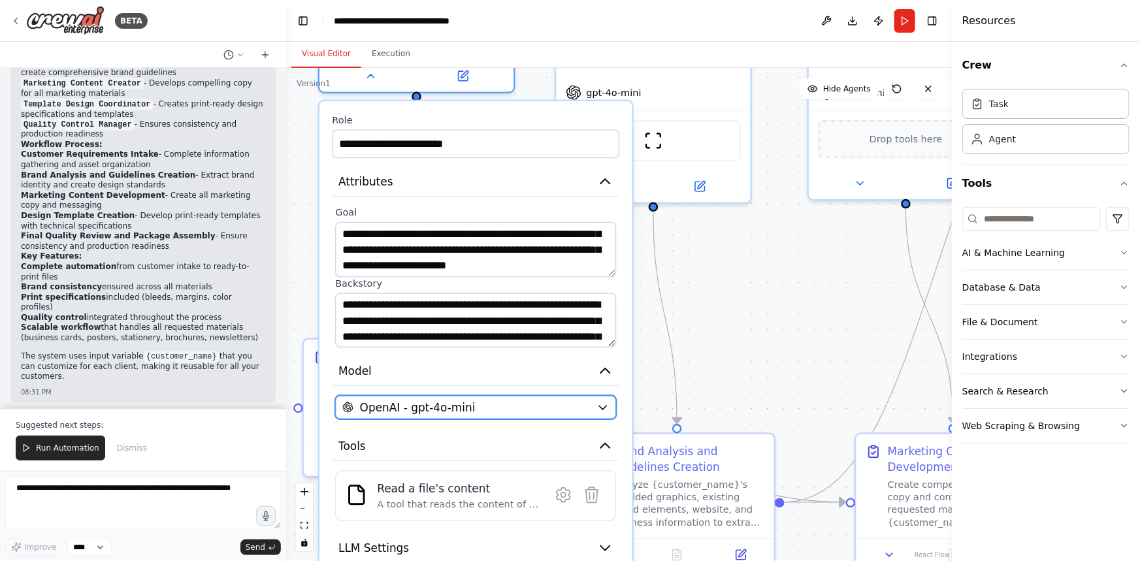
click at [602, 406] on icon "button" at bounding box center [602, 408] width 7 height 4
click at [601, 406] on icon "button" at bounding box center [603, 408] width 12 height 12
click at [602, 406] on icon "button" at bounding box center [602, 408] width 7 height 4
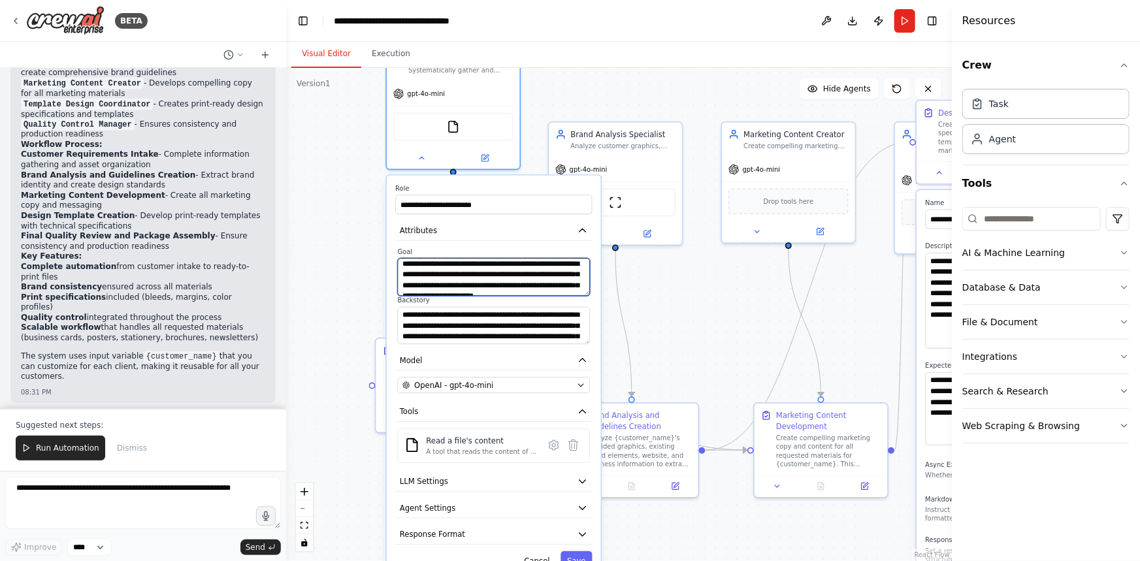
scroll to position [0, 0]
click at [662, 271] on div ".deletable-edge-delete-btn { width: 20px; height: 20px; border: 0px solid #ffff…" at bounding box center [619, 314] width 666 height 493
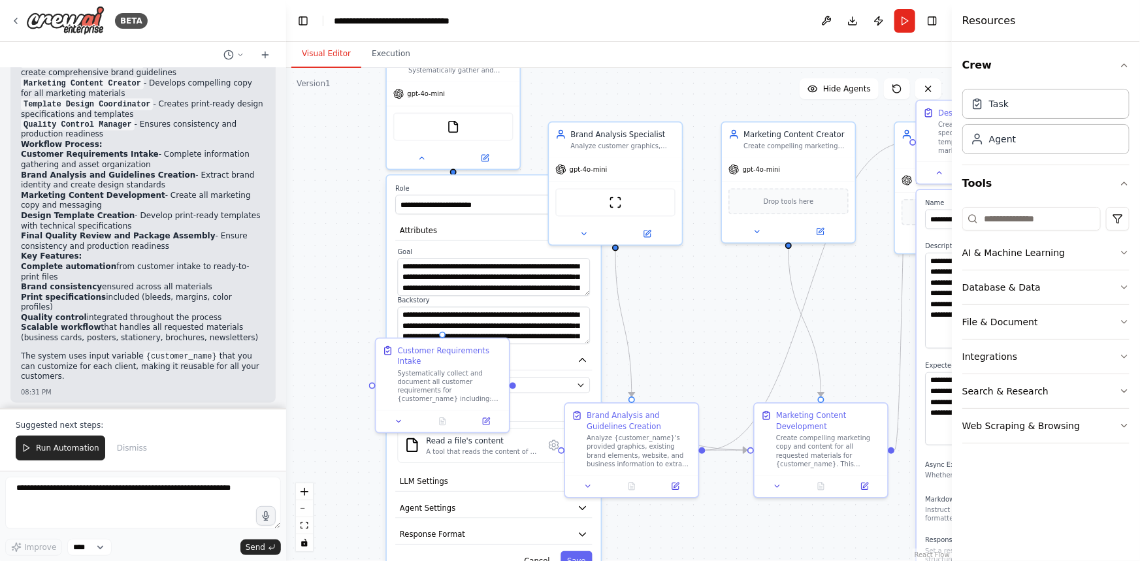
click at [361, 295] on div ".deletable-edge-delete-btn { width: 20px; height: 20px; border: 0px solid #ffff…" at bounding box center [619, 314] width 666 height 493
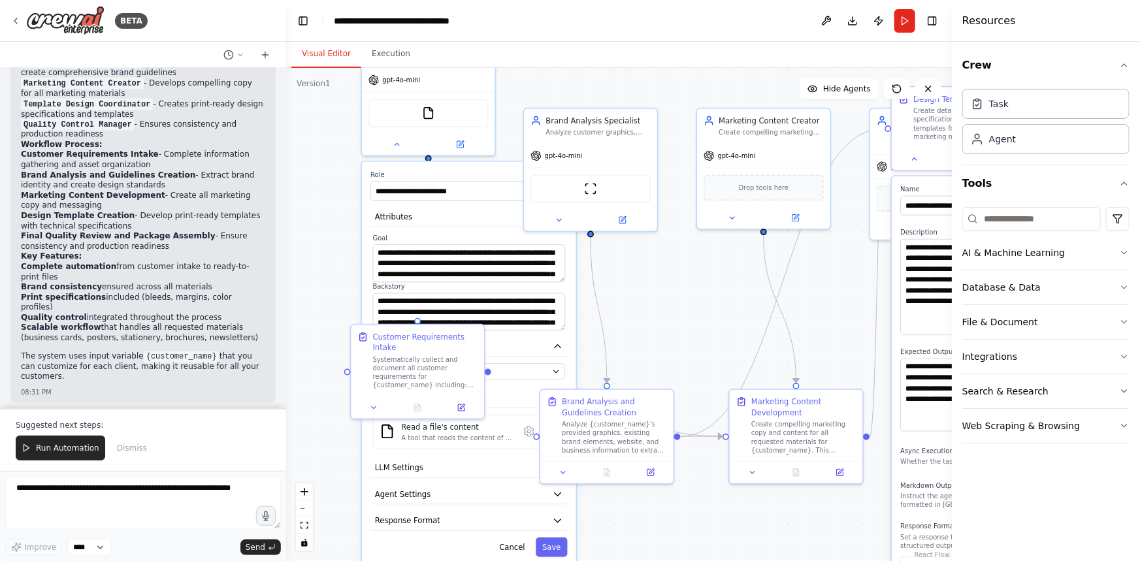
drag, startPoint x: 371, startPoint y: 285, endPoint x: 346, endPoint y: 271, distance: 28.9
click at [346, 271] on div ".deletable-edge-delete-btn { width: 20px; height: 20px; border: 0px solid #ffff…" at bounding box center [619, 314] width 666 height 493
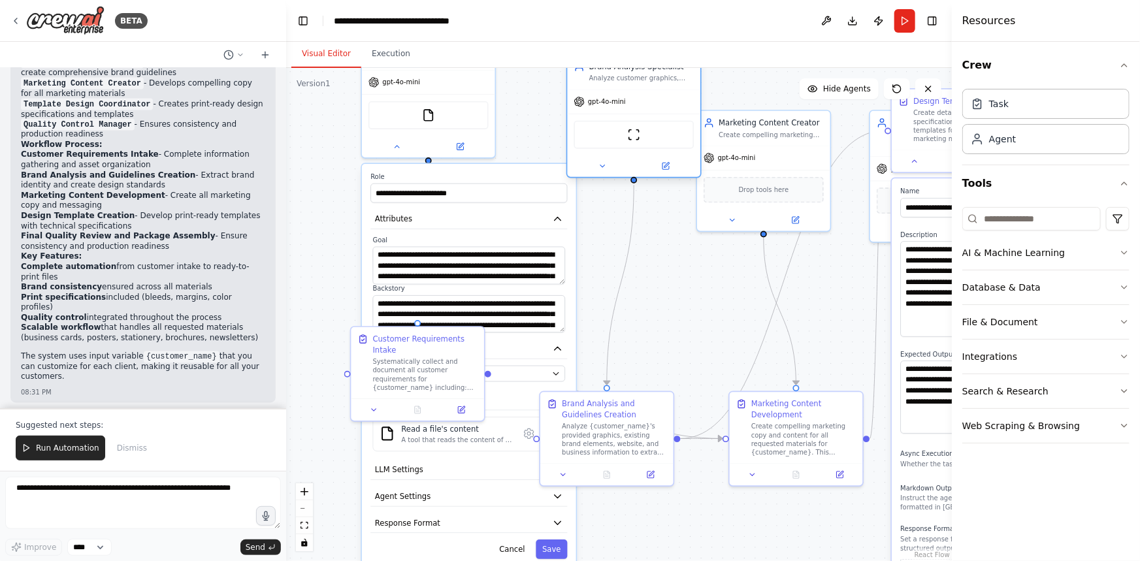
drag, startPoint x: 611, startPoint y: 153, endPoint x: 659, endPoint y: 97, distance: 73.7
click at [659, 97] on div "gpt-4o-mini" at bounding box center [634, 102] width 133 height 24
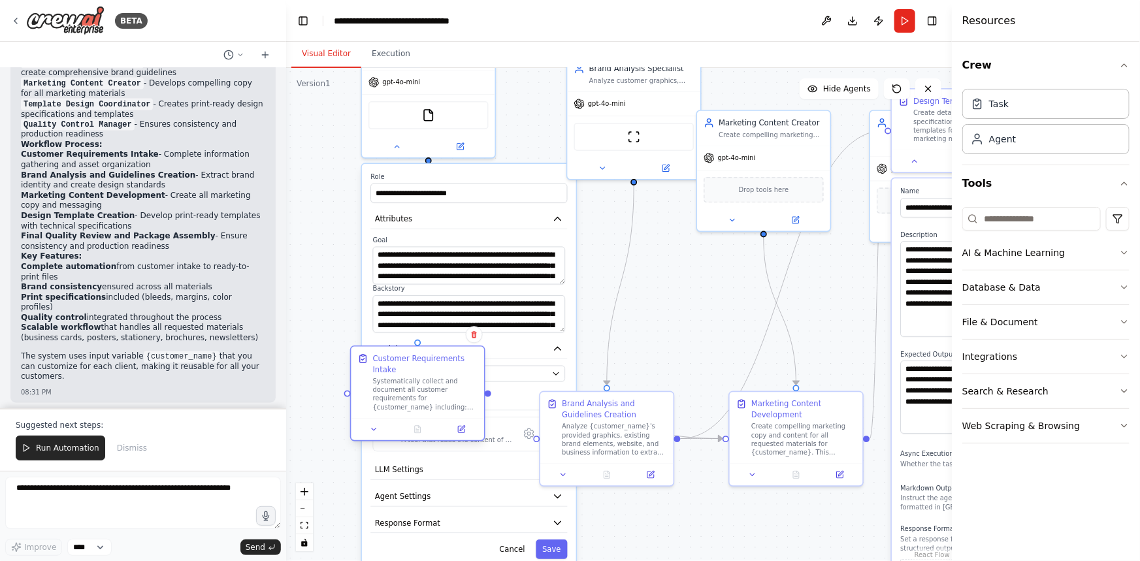
drag, startPoint x: 405, startPoint y: 350, endPoint x: 407, endPoint y: 372, distance: 22.4
click at [407, 372] on div "Customer Requirements Intake" at bounding box center [425, 365] width 105 height 22
click at [558, 218] on icon "button" at bounding box center [558, 219] width 7 height 3
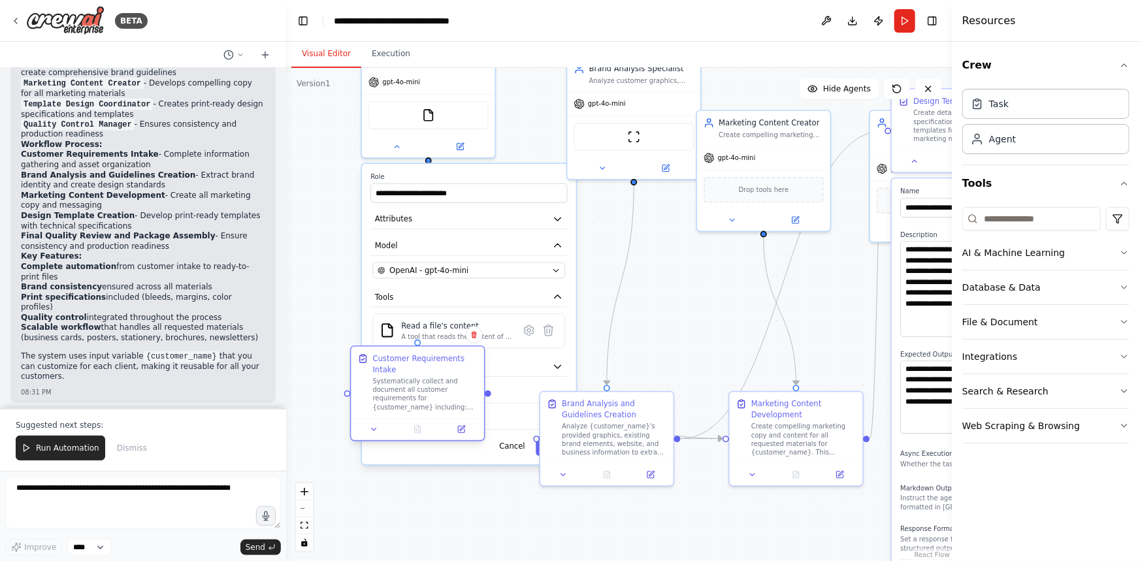
click at [427, 365] on div "Customer Requirements Intake" at bounding box center [425, 365] width 105 height 22
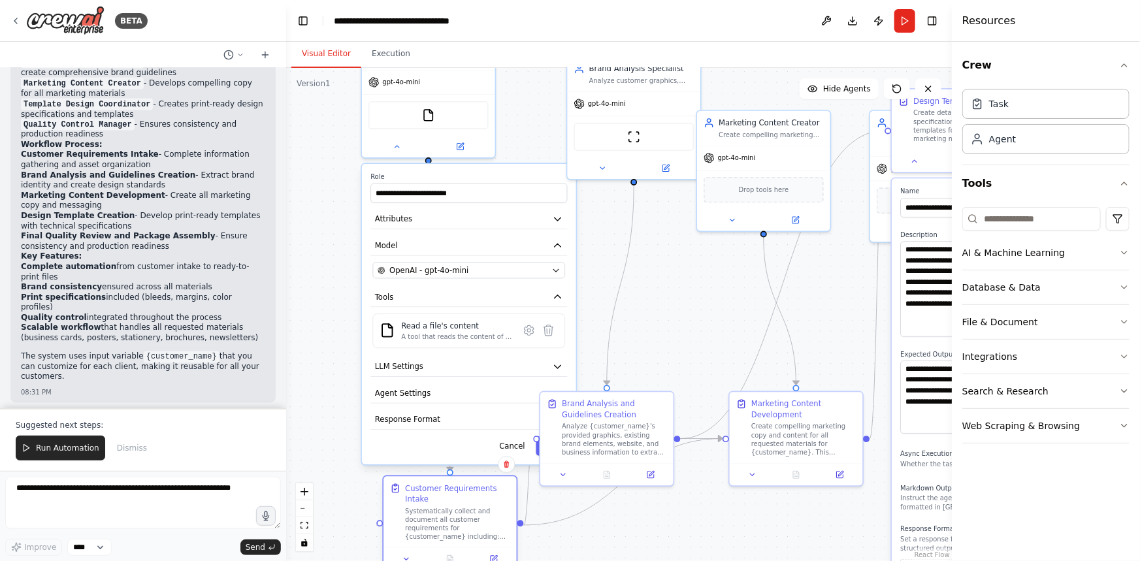
drag, startPoint x: 425, startPoint y: 365, endPoint x: 457, endPoint y: 491, distance: 130.6
click at [457, 491] on div "Customer Requirements Intake" at bounding box center [457, 494] width 105 height 22
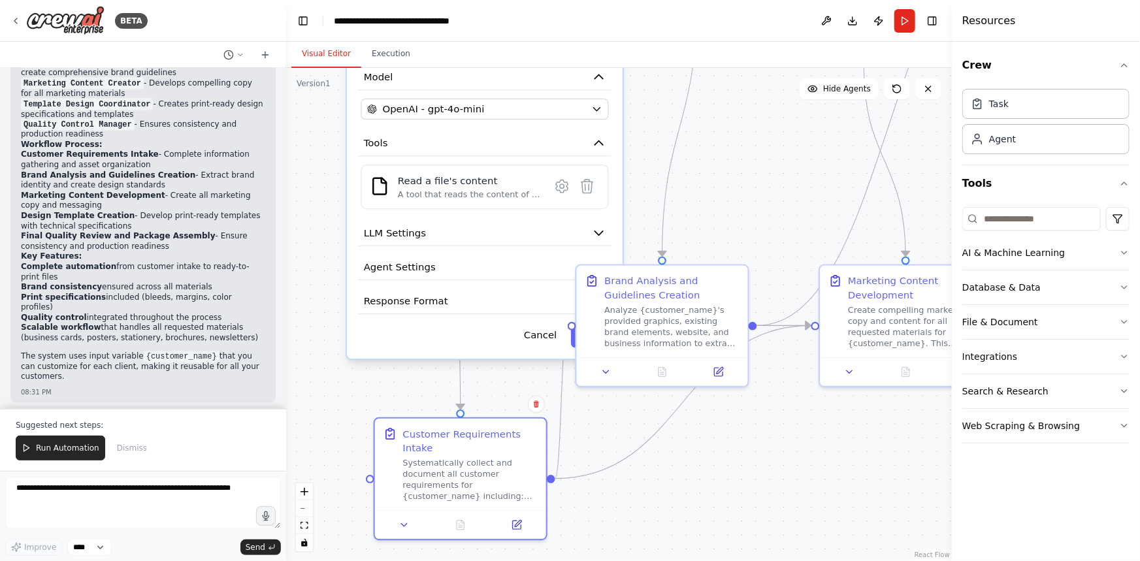
drag, startPoint x: 544, startPoint y: 495, endPoint x: 550, endPoint y: 532, distance: 37.7
click at [550, 533] on div ".deletable-edge-delete-btn { width: 20px; height: 20px; border: 0px solid #ffff…" at bounding box center [619, 314] width 666 height 493
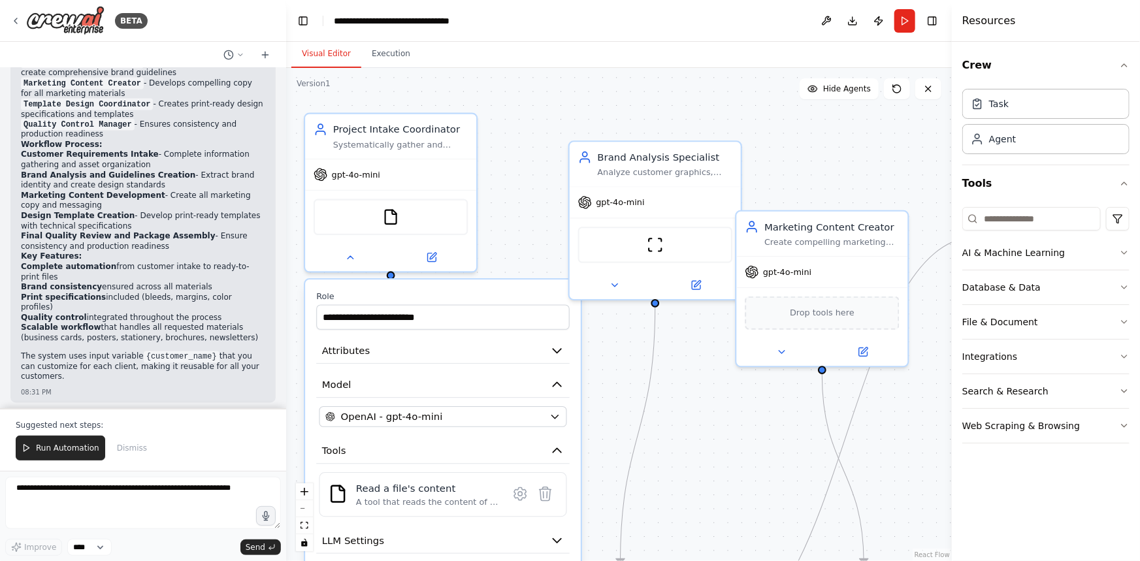
drag, startPoint x: 761, startPoint y: 170, endPoint x: 719, endPoint y: 478, distance: 310.6
click at [719, 478] on div ".deletable-edge-delete-btn { width: 20px; height: 20px; border: 0px solid #ffff…" at bounding box center [619, 314] width 666 height 493
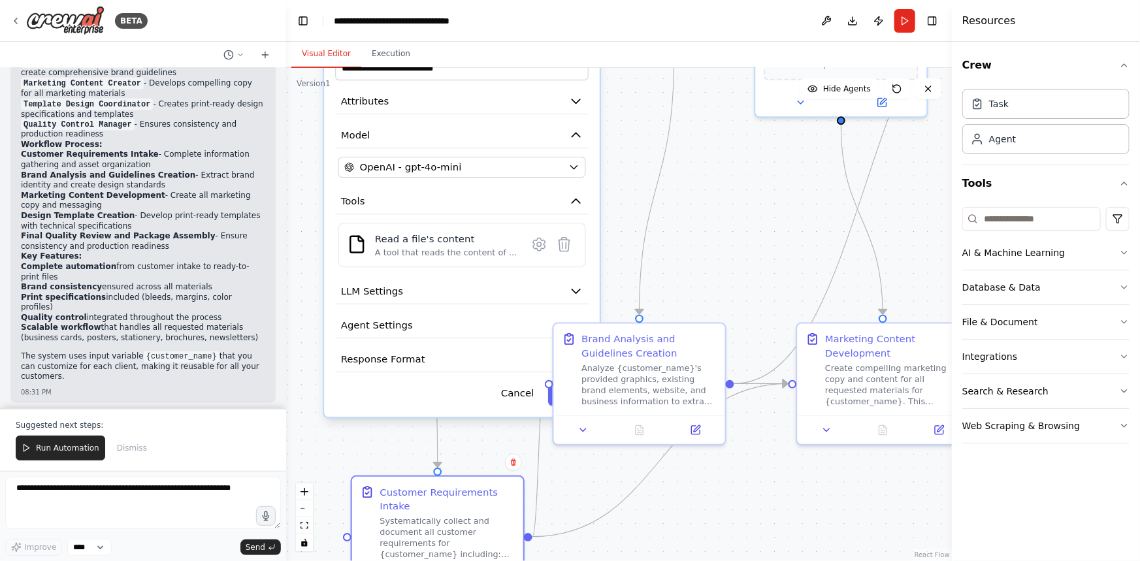
drag, startPoint x: 700, startPoint y: 430, endPoint x: 719, endPoint y: 180, distance: 250.3
click at [719, 180] on div ".deletable-edge-delete-btn { width: 20px; height: 20px; border: 0px solid #ffff…" at bounding box center [619, 314] width 666 height 493
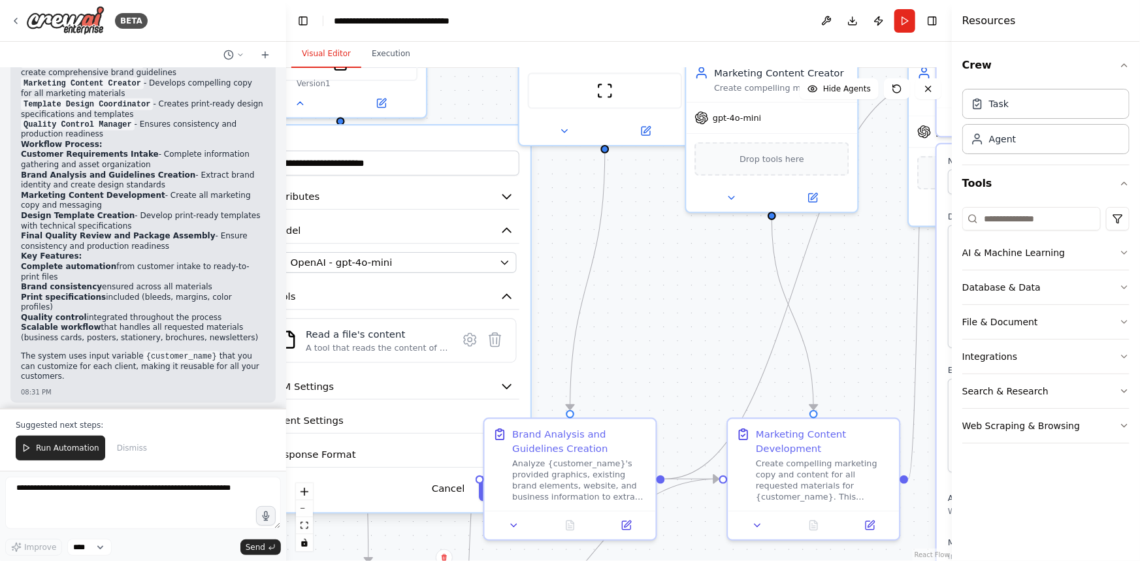
drag, startPoint x: 729, startPoint y: 218, endPoint x: 659, endPoint y: 314, distance: 117.9
click at [659, 314] on div ".deletable-edge-delete-btn { width: 20px; height: 20px; border: 0px solid #ffff…" at bounding box center [619, 314] width 666 height 493
click at [563, 129] on icon at bounding box center [564, 128] width 6 height 3
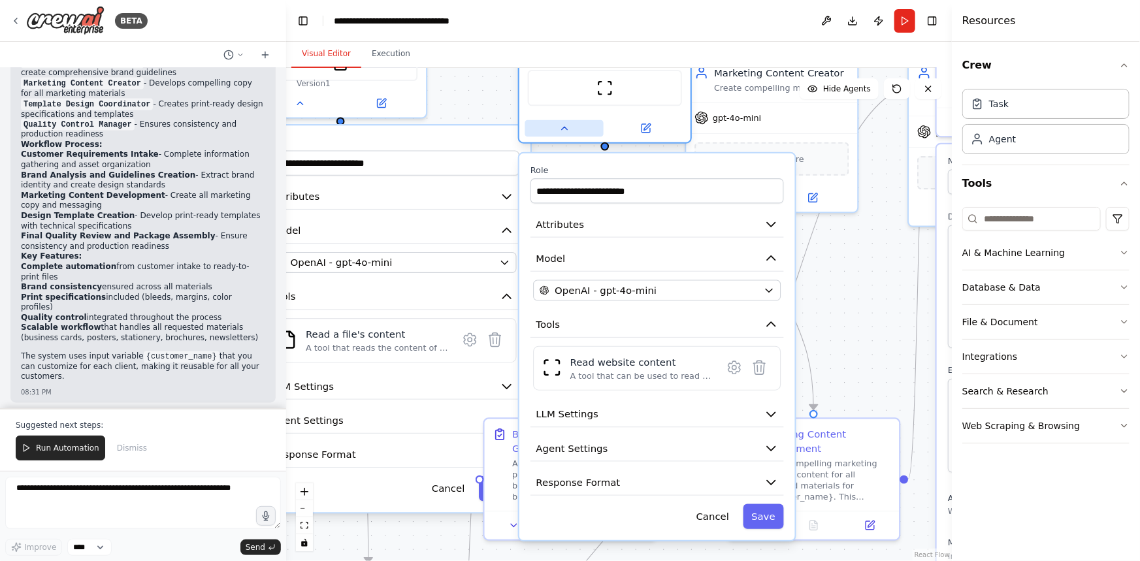
click at [563, 128] on icon at bounding box center [564, 128] width 6 height 3
click at [863, 265] on div ".deletable-edge-delete-btn { width: 20px; height: 20px; border: 0px solid #ffff…" at bounding box center [619, 314] width 666 height 493
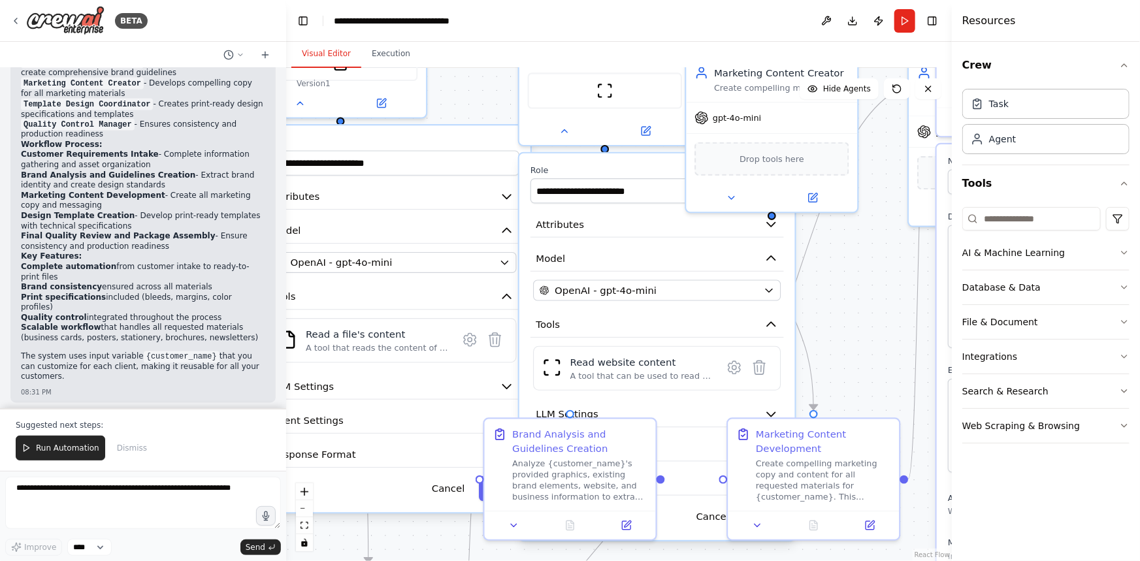
click at [216, 150] on li "Customer Requirements Intake - Complete information gathering and asset organiz…" at bounding box center [143, 160] width 244 height 20
click at [281, 340] on div "BETA You are a small printing company. Your goal is to provide turnkey marketin…" at bounding box center [570, 280] width 1140 height 561
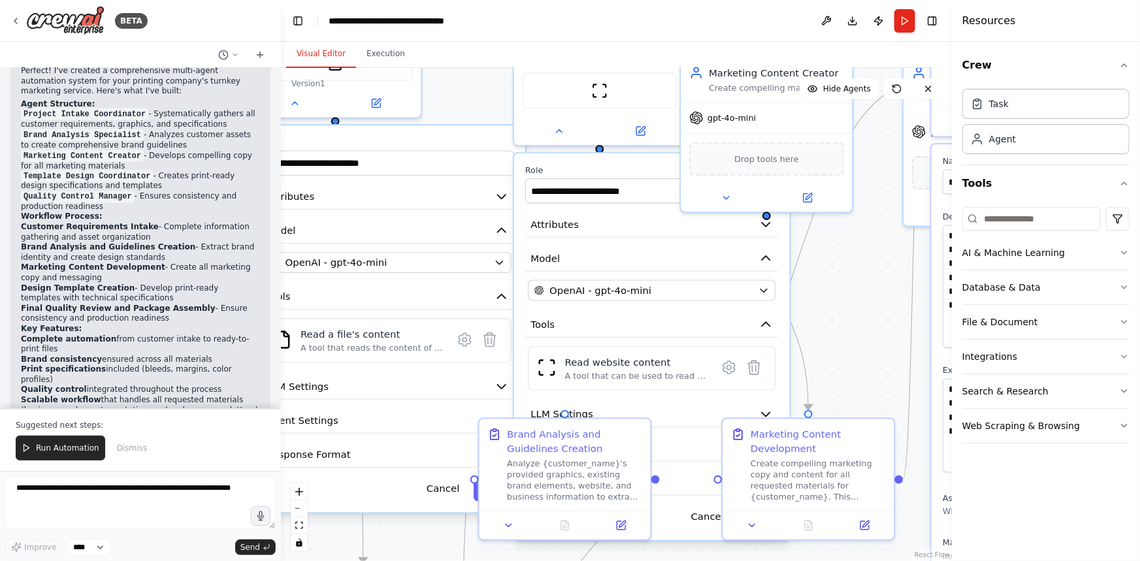
scroll to position [1142, 0]
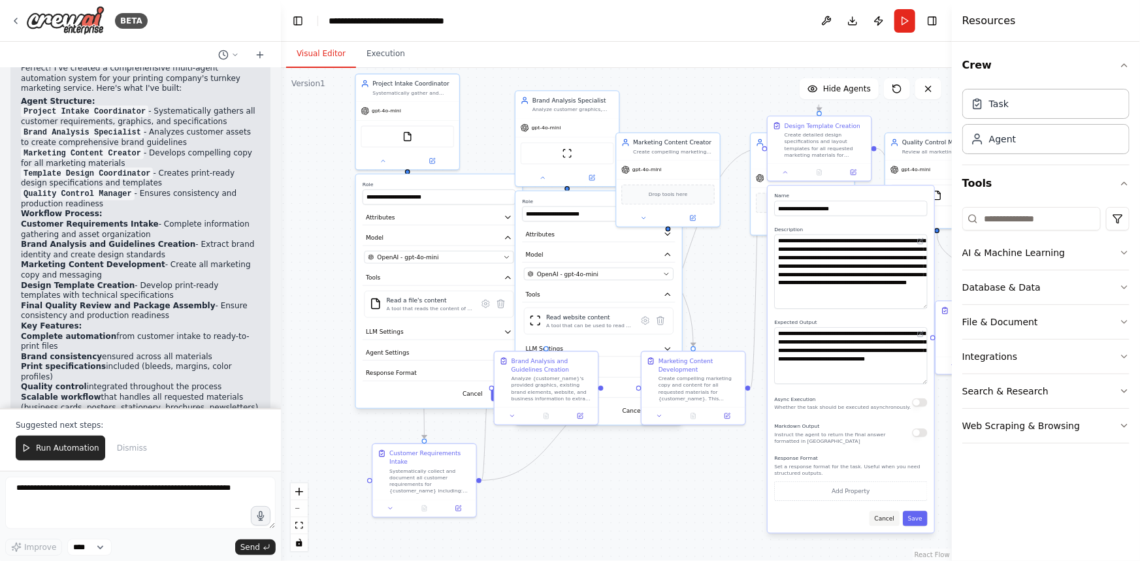
click at [886, 516] on button "Cancel" at bounding box center [885, 518] width 30 height 15
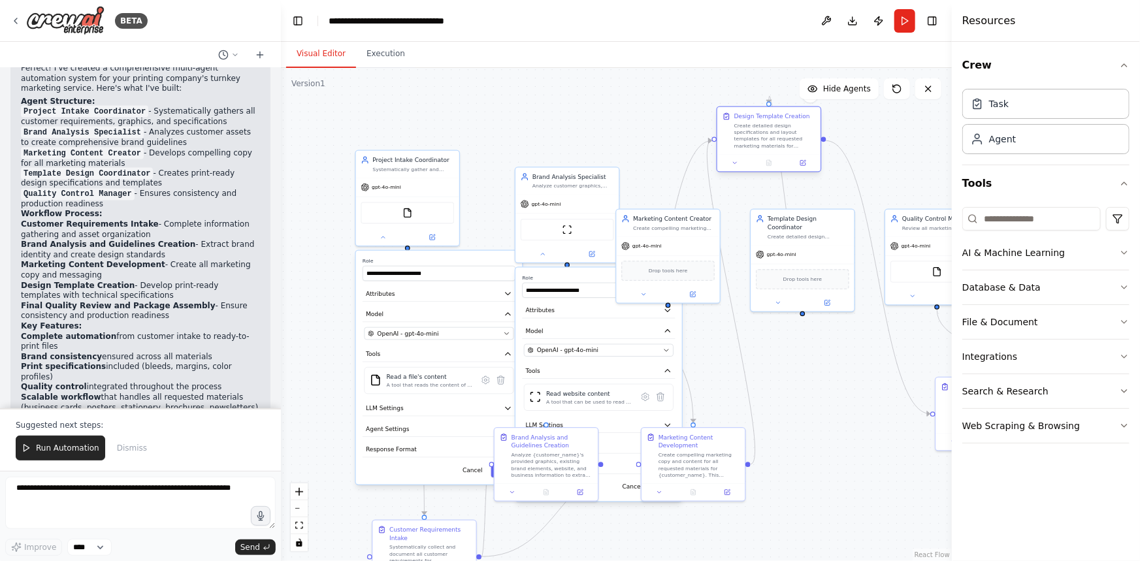
drag, startPoint x: 833, startPoint y: 148, endPoint x: 780, endPoint y: 137, distance: 53.4
click at [780, 137] on div "Create detailed design specifications and layout templates for all requested ma…" at bounding box center [776, 135] width 82 height 27
drag, startPoint x: 774, startPoint y: 129, endPoint x: 807, endPoint y: 350, distance: 222.7
click at [806, 353] on div "Create detailed design specifications and layout templates for all requested ma…" at bounding box center [809, 354] width 82 height 27
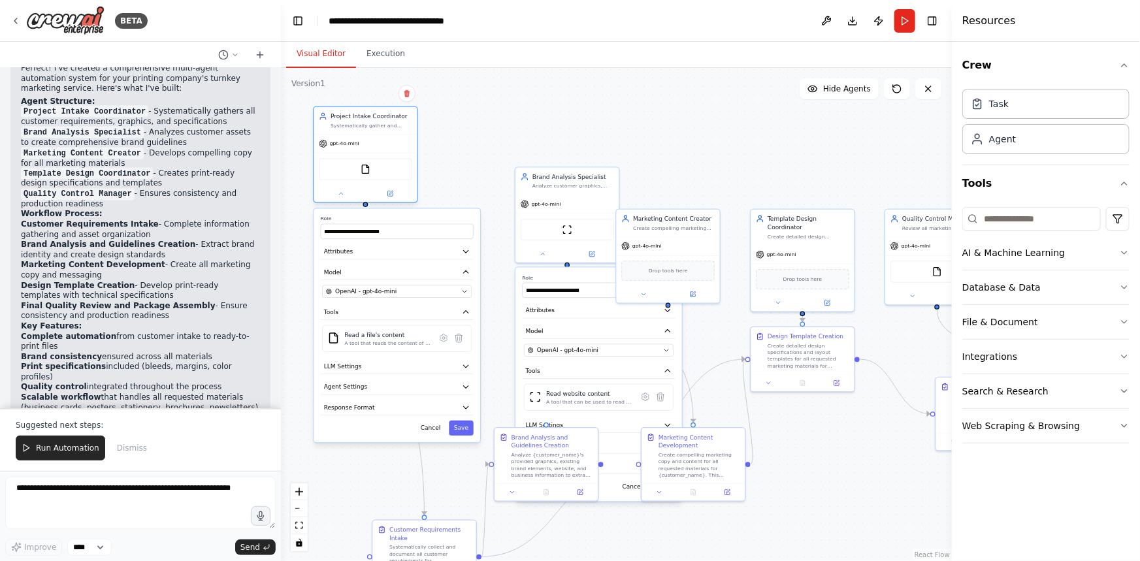
drag, startPoint x: 425, startPoint y: 178, endPoint x: 385, endPoint y: 140, distance: 55.9
click at [385, 140] on div "gpt-4o-mini" at bounding box center [365, 144] width 103 height 18
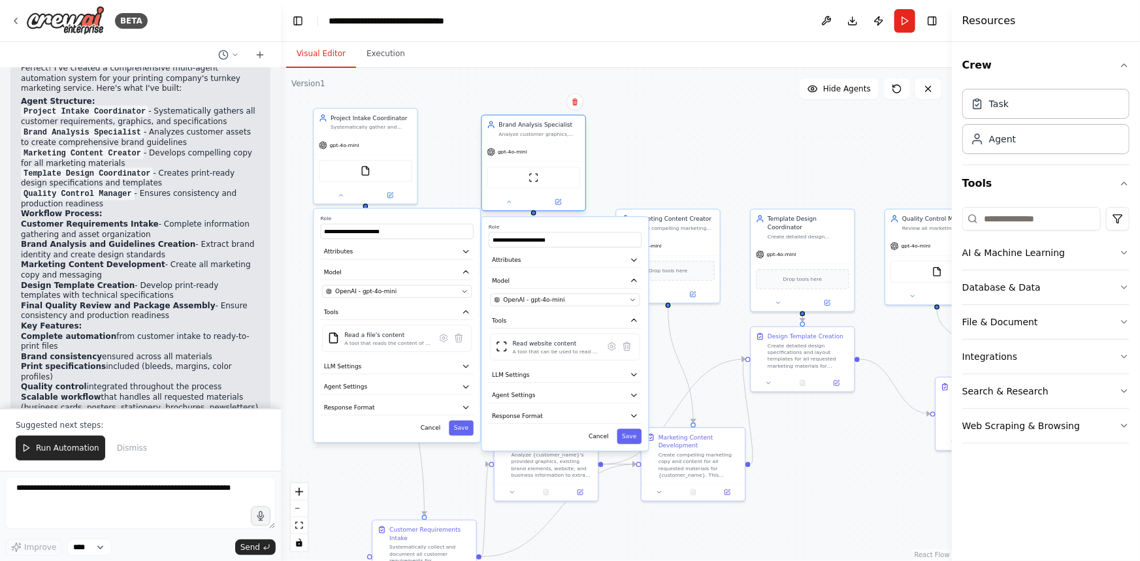
drag, startPoint x: 560, startPoint y: 214, endPoint x: 530, endPoint y: 166, distance: 56.4
click at [530, 166] on div "ScrapeWebsiteTool" at bounding box center [533, 177] width 103 height 33
click at [340, 202] on div "Project Intake Coordinator Systematically gather and organize all customer requ…" at bounding box center [365, 155] width 105 height 97
click at [340, 198] on div at bounding box center [365, 194] width 103 height 17
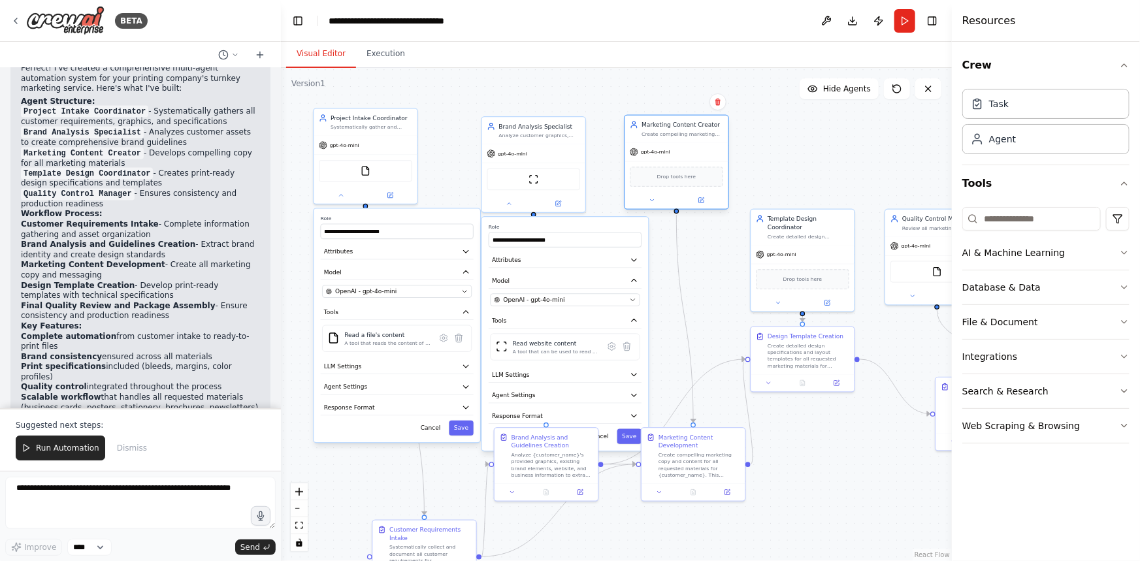
drag, startPoint x: 655, startPoint y: 239, endPoint x: 663, endPoint y: 144, distance: 95.7
click at [663, 144] on div "gpt-4o-mini" at bounding box center [676, 152] width 103 height 18
drag, startPoint x: 787, startPoint y: 250, endPoint x: 782, endPoint y: 157, distance: 93.6
click at [782, 161] on div "Drop tools here" at bounding box center [802, 176] width 103 height 31
drag, startPoint x: 910, startPoint y: 244, endPoint x: 896, endPoint y: 145, distance: 99.6
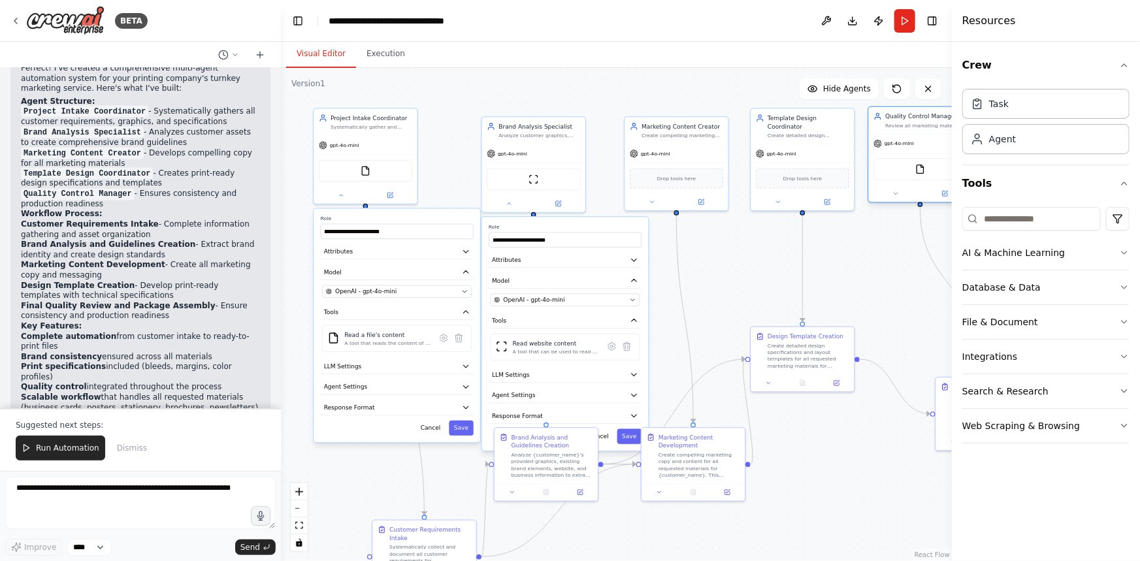
click at [896, 145] on span "gpt-4o-mini" at bounding box center [899, 143] width 29 height 7
drag, startPoint x: 789, startPoint y: 371, endPoint x: 798, endPoint y: 300, distance: 71.2
click at [798, 300] on div "Design Template Creation Create detailed design specifications and layout templ…" at bounding box center [810, 281] width 103 height 47
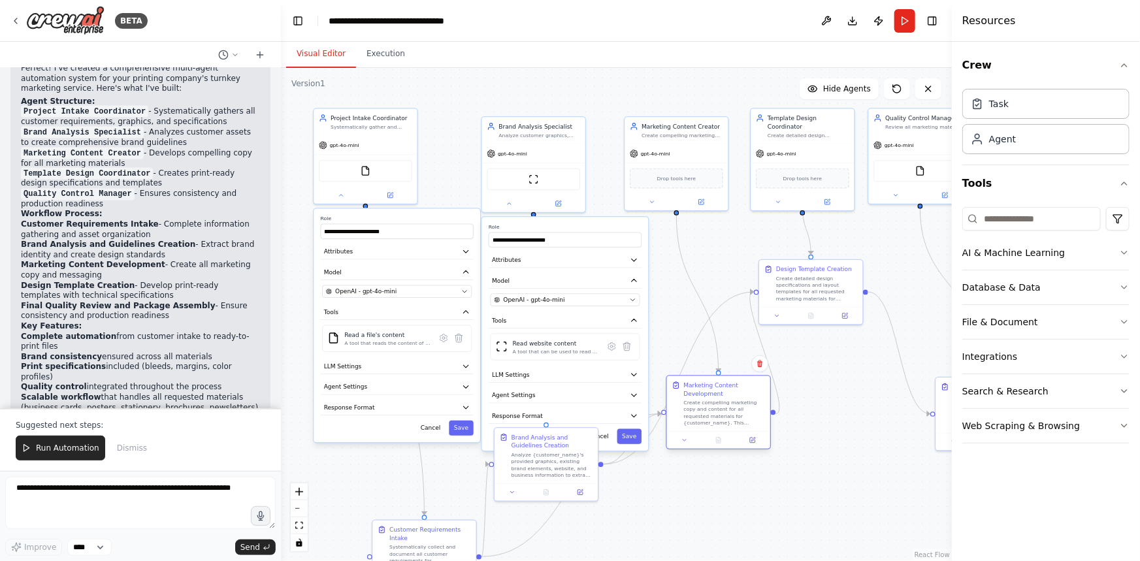
drag, startPoint x: 684, startPoint y: 443, endPoint x: 712, endPoint y: 395, distance: 55.9
click at [712, 395] on div "Marketing Content Development" at bounding box center [725, 389] width 82 height 17
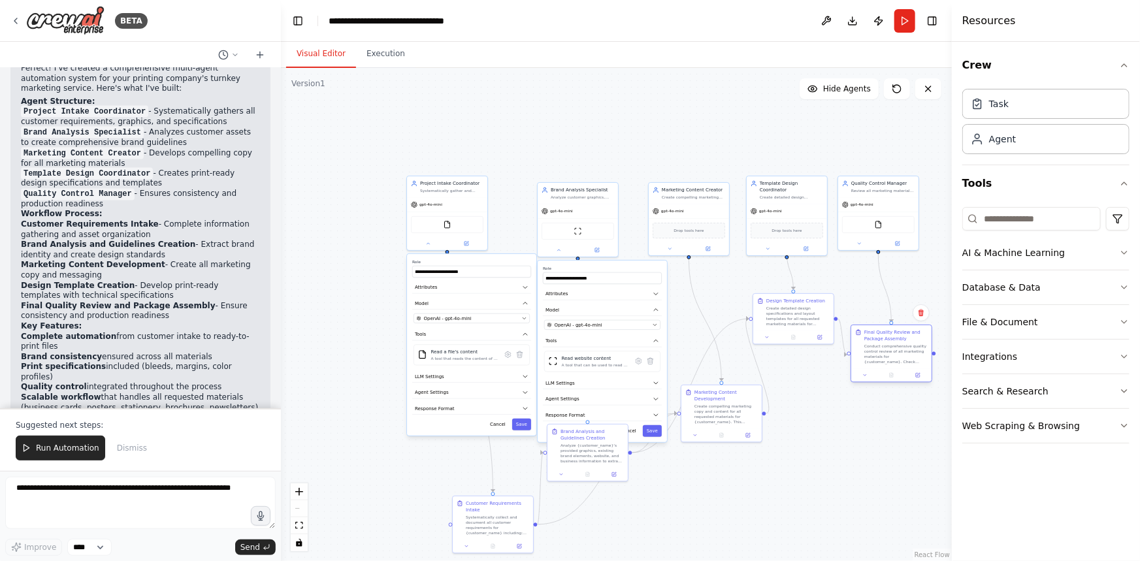
drag, startPoint x: 924, startPoint y: 409, endPoint x: 886, endPoint y: 350, distance: 70.0
click at [886, 350] on div "Conduct comprehensive quality control review of all marketing materials for {cu…" at bounding box center [896, 354] width 63 height 21
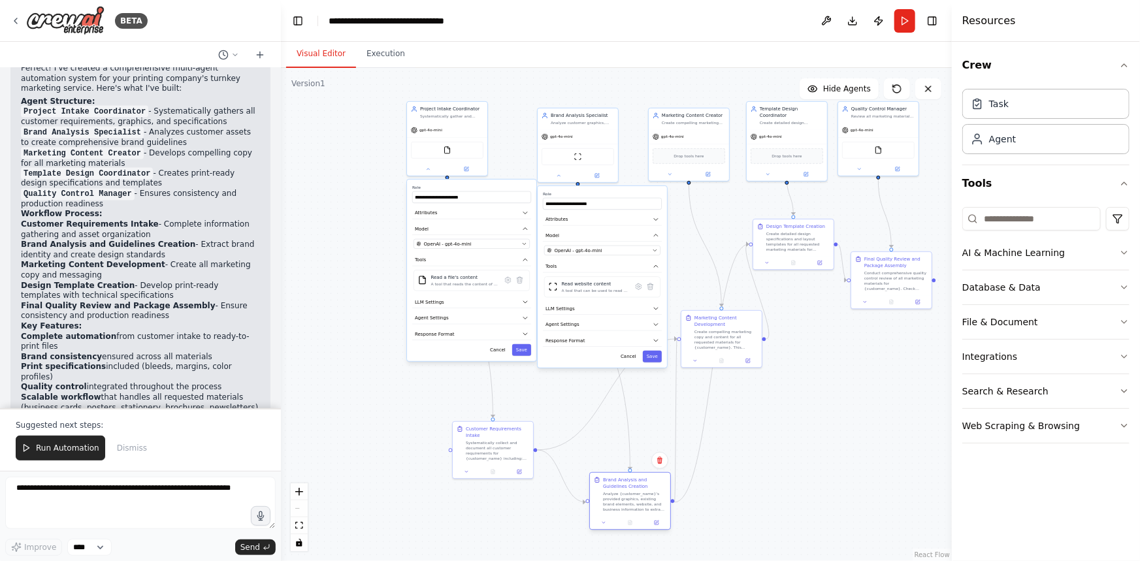
drag, startPoint x: 599, startPoint y: 465, endPoint x: 644, endPoint y: 516, distance: 68.1
click at [644, 516] on div "Brand Analysis and Guidelines Creation Analyze {customer_name}'s provided graph…" at bounding box center [630, 501] width 82 height 58
click at [1012, 147] on div "Agent" at bounding box center [1046, 139] width 167 height 30
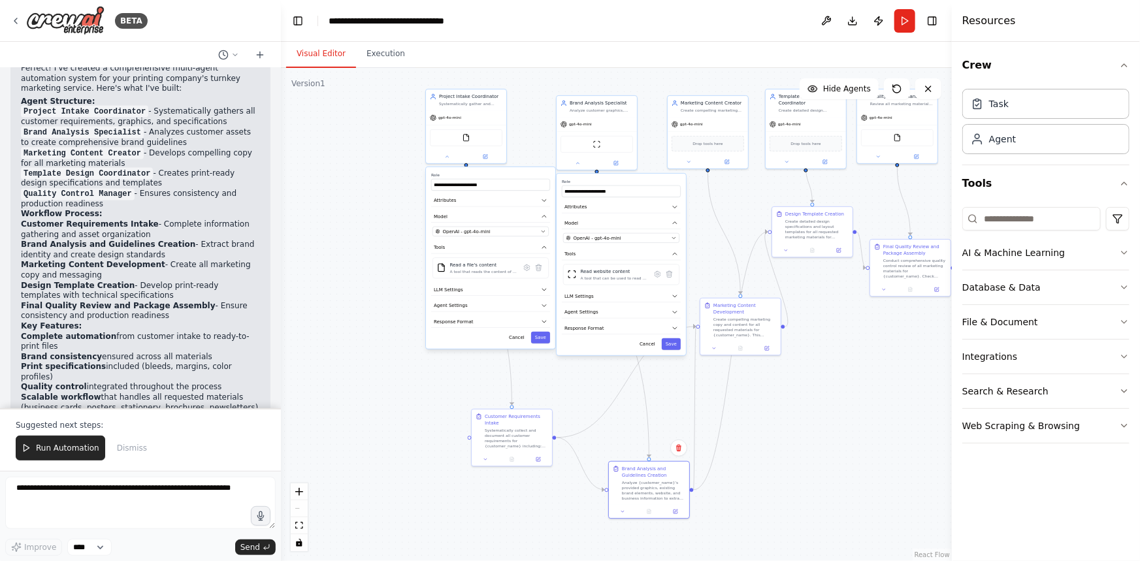
drag, startPoint x: 351, startPoint y: 365, endPoint x: 370, endPoint y: 353, distance: 22.7
click at [370, 353] on div ".deletable-edge-delete-btn { width: 20px; height: 20px; border: 0px solid #ffff…" at bounding box center [616, 314] width 671 height 493
click at [25, 450] on icon at bounding box center [26, 448] width 9 height 9
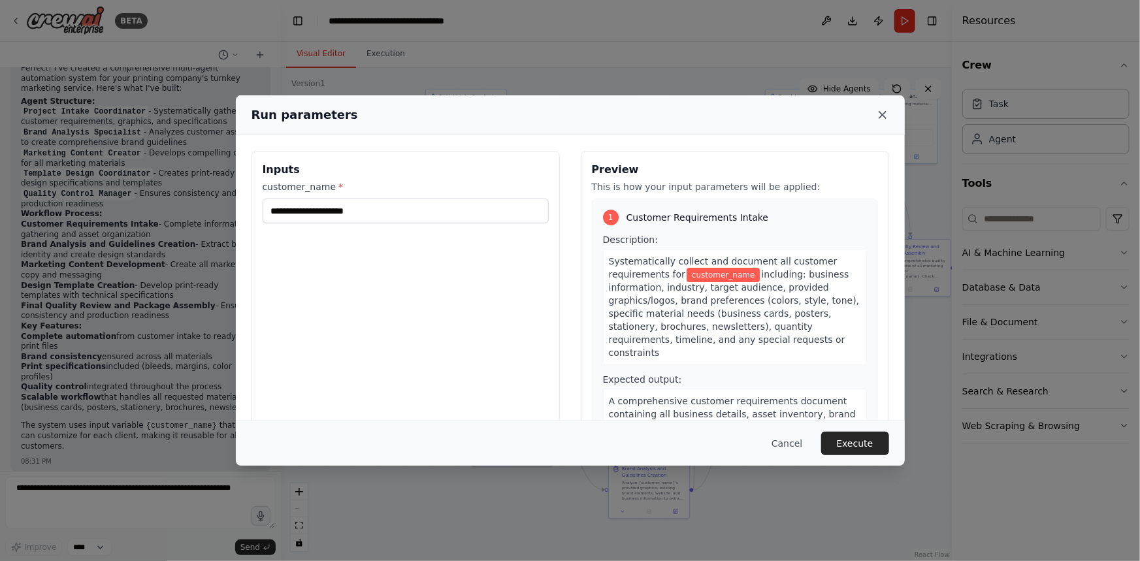
click at [884, 119] on icon at bounding box center [882, 114] width 13 height 13
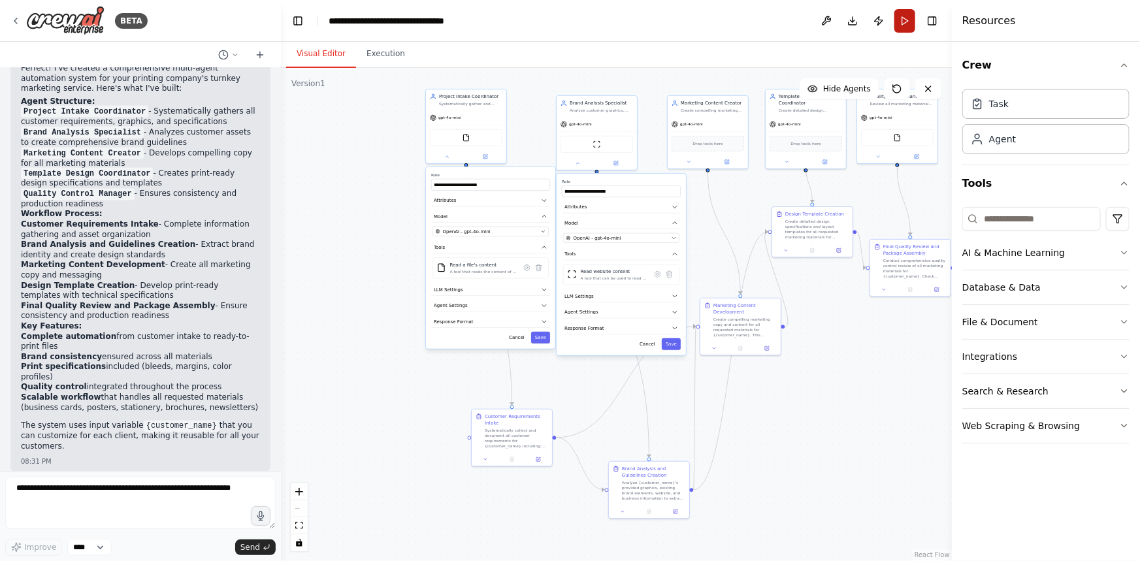
click at [904, 23] on button "Run" at bounding box center [905, 21] width 21 height 24
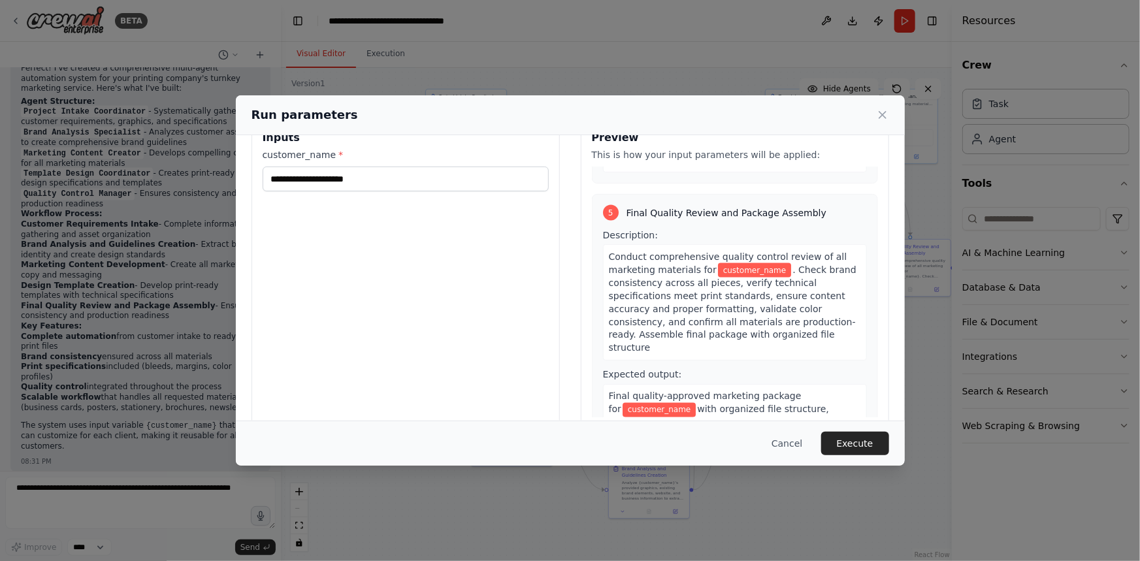
scroll to position [55, 0]
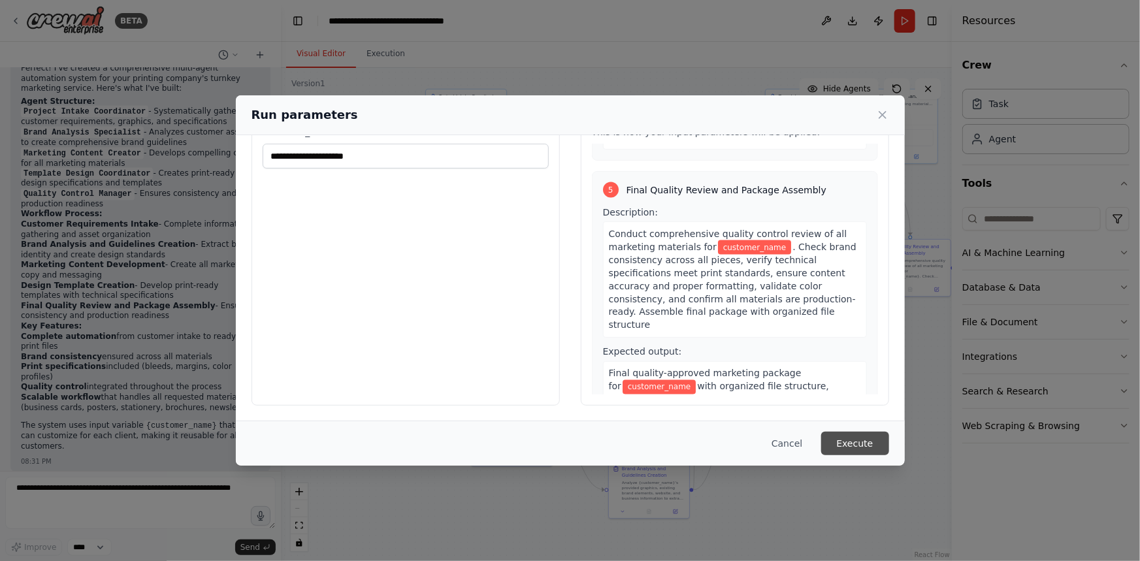
click at [869, 438] on button "Execute" at bounding box center [855, 444] width 68 height 24
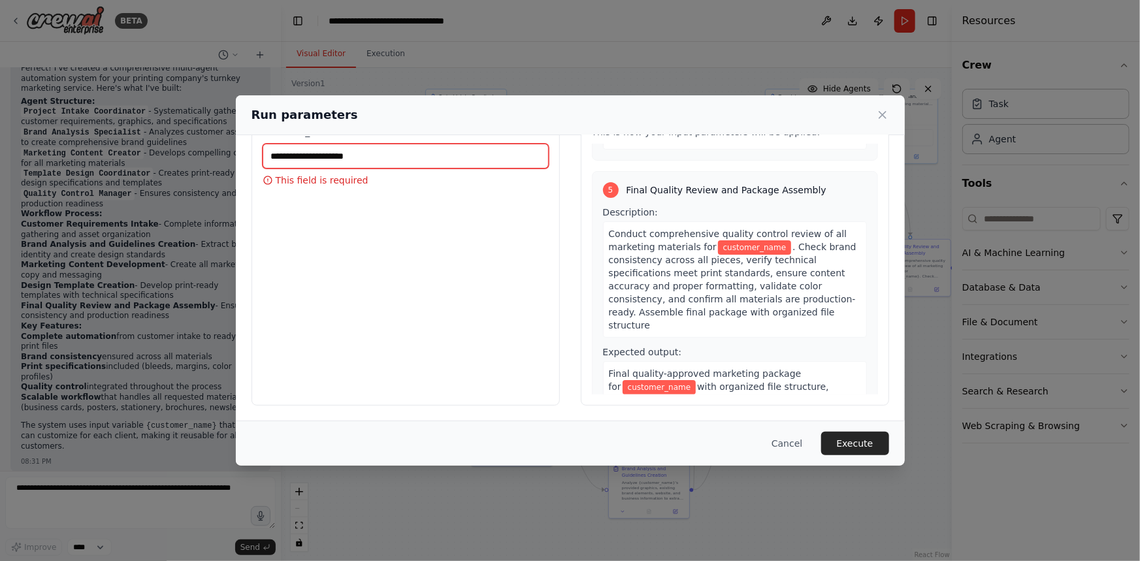
click at [378, 154] on input "customer_name *" at bounding box center [406, 156] width 286 height 25
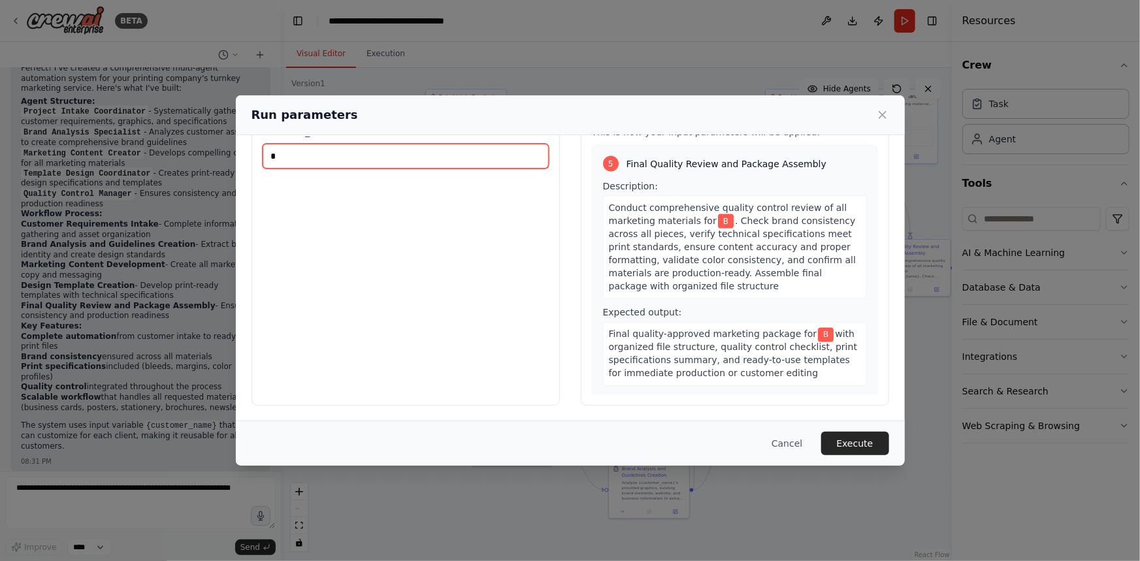
scroll to position [1063, 0]
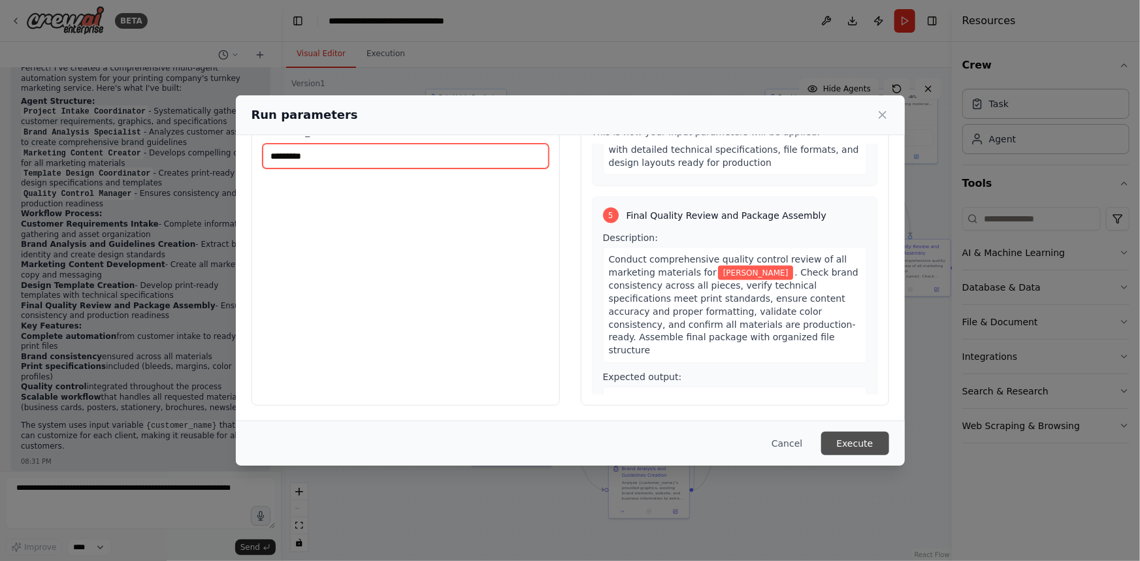
type input "*********"
click at [861, 443] on button "Execute" at bounding box center [855, 444] width 68 height 24
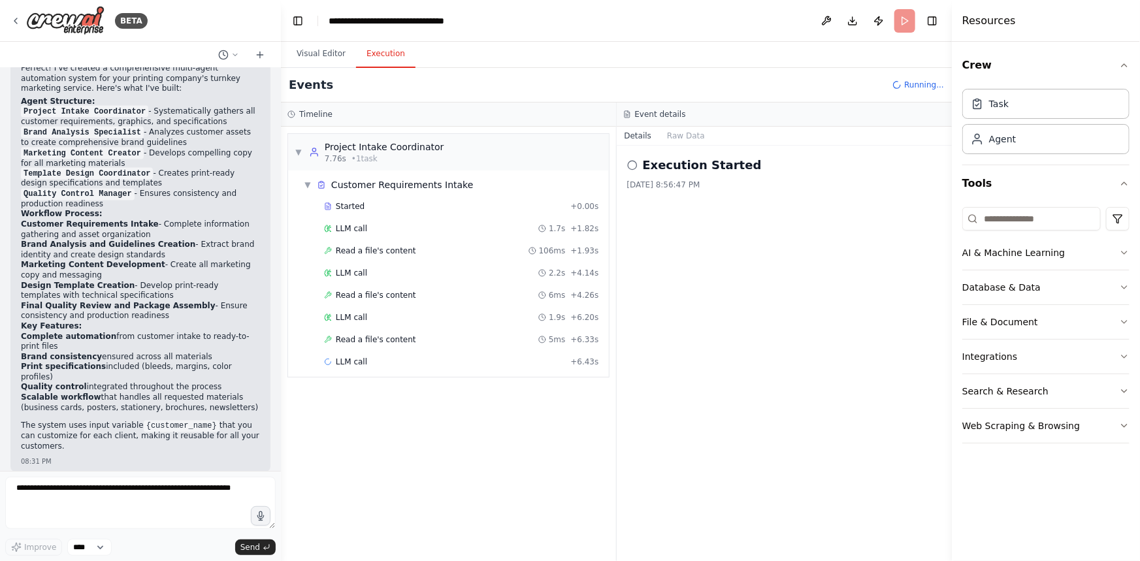
click at [383, 54] on button "Execution" at bounding box center [385, 54] width 59 height 27
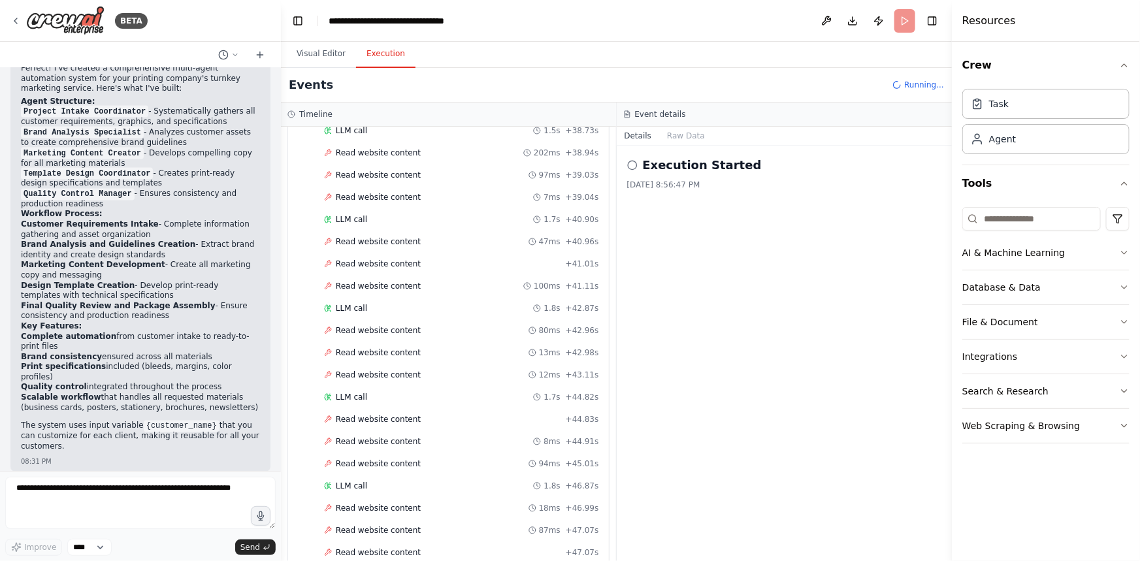
scroll to position [3150, 0]
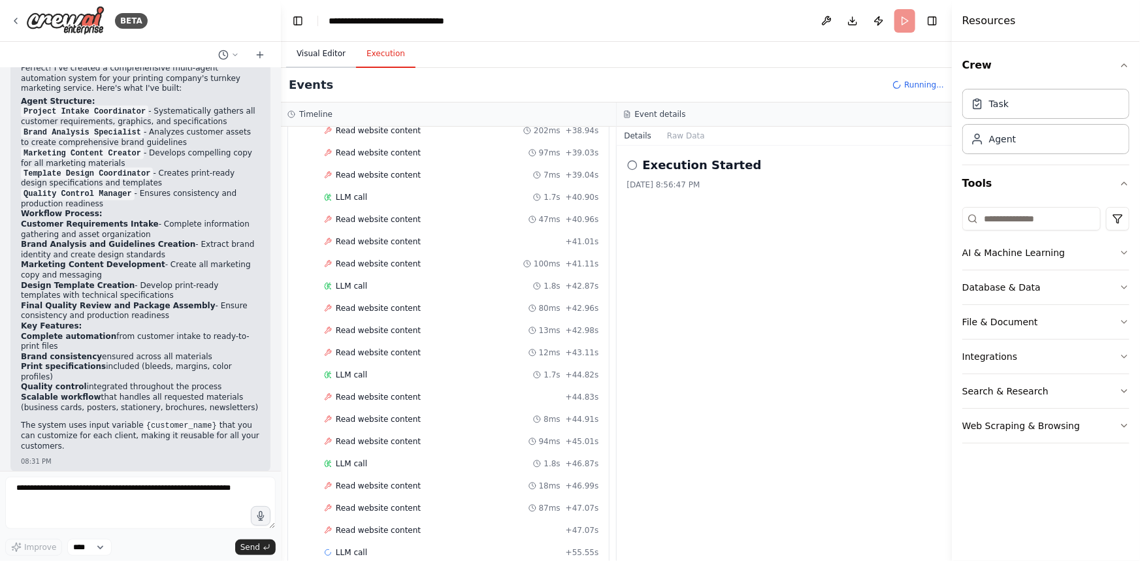
click at [308, 56] on button "Visual Editor" at bounding box center [321, 54] width 70 height 27
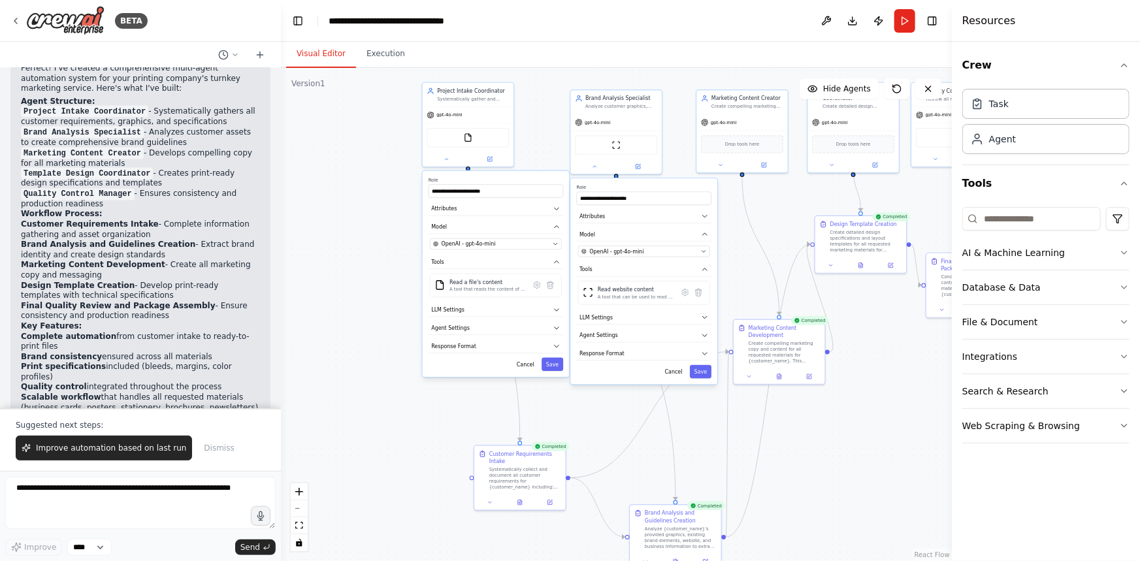
drag, startPoint x: 309, startPoint y: 429, endPoint x: 348, endPoint y: 509, distance: 89.1
click at [315, 441] on div ".deletable-edge-delete-btn { width: 20px; height: 20px; border: 0px solid #ffff…" at bounding box center [616, 314] width 671 height 493
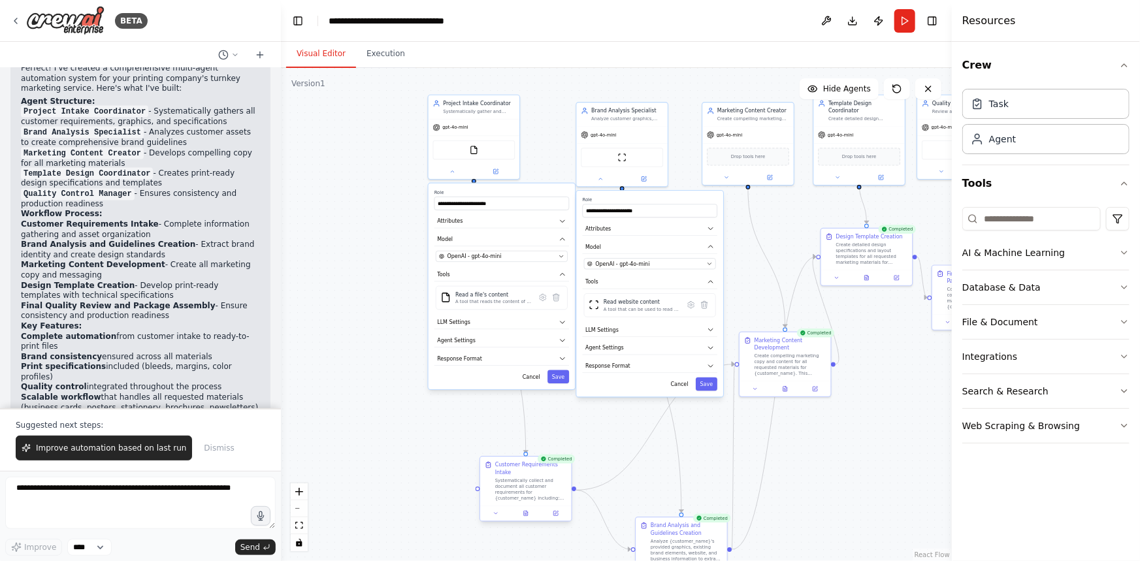
scroll to position [1212, 0]
